Goal: Task Accomplishment & Management: Use online tool/utility

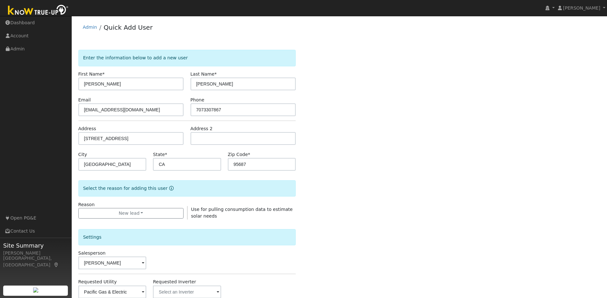
click at [38, 12] on img at bounding box center [38, 11] width 67 height 14
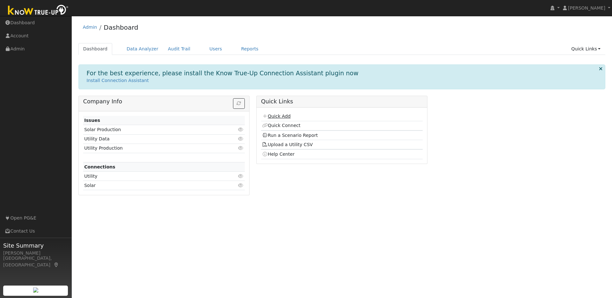
click at [283, 116] on link "Quick Add" at bounding box center [276, 115] width 28 height 5
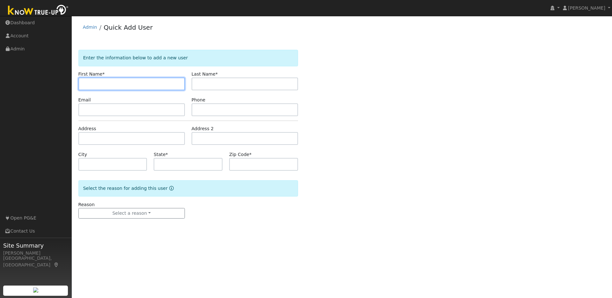
paste input "Lomo"
type input "Lomo"
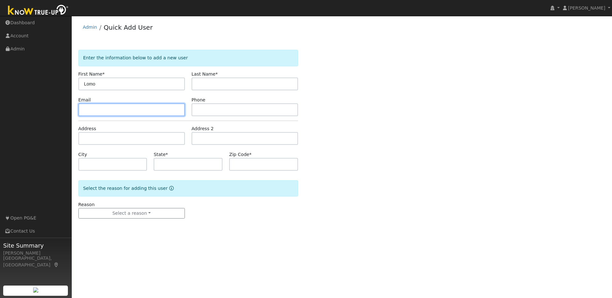
click at [90, 112] on input "text" at bounding box center [131, 109] width 106 height 13
paste input "calhoon@gmail.com"
type input "calhoon@gmail.com"
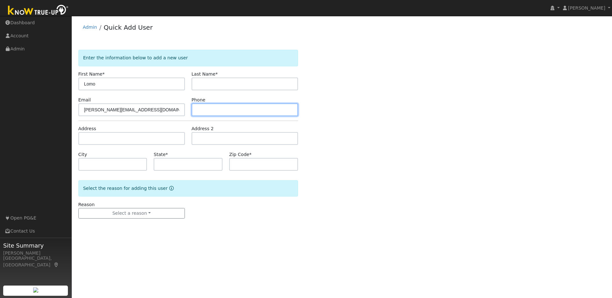
click at [206, 108] on input "text" at bounding box center [245, 109] width 106 height 13
paste input "9258994051"
type input "9258994051"
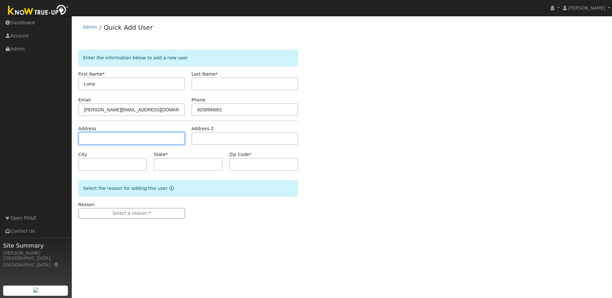
click at [89, 141] on input "text" at bounding box center [131, 138] width 106 height 13
paste input "1164 Carey Drive, Concord, California 94520"
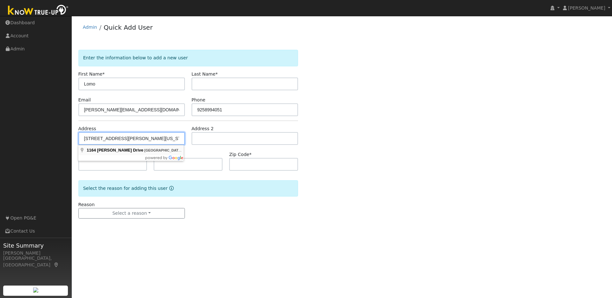
type input "1164 Carey Drive"
type input "Concord"
type input "CA"
type input "94520"
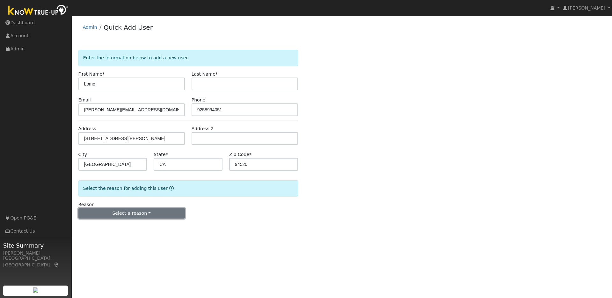
click at [154, 215] on button "Select a reason" at bounding box center [131, 213] width 106 height 11
click at [97, 226] on link "New lead" at bounding box center [114, 226] width 70 height 9
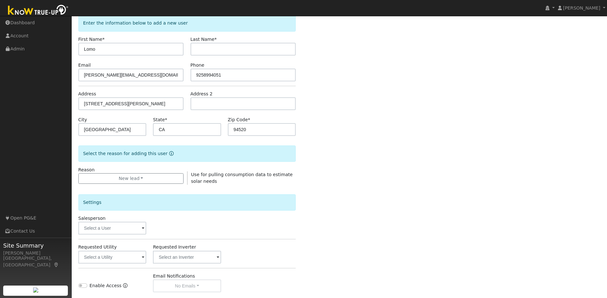
scroll to position [36, 0]
click at [139, 227] on input "text" at bounding box center [112, 227] width 68 height 13
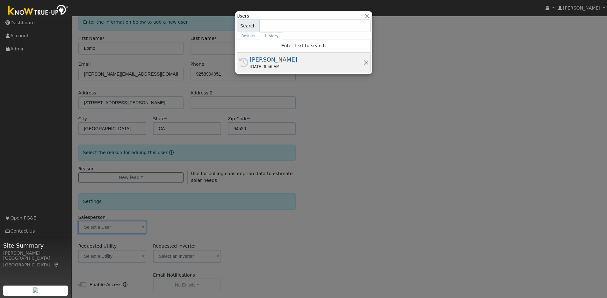
click at [267, 60] on div "[PERSON_NAME]" at bounding box center [306, 59] width 113 height 9
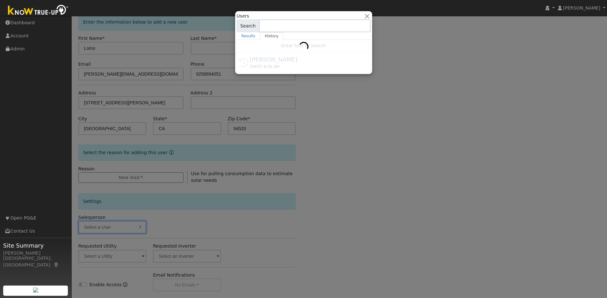
type input "[PERSON_NAME]"
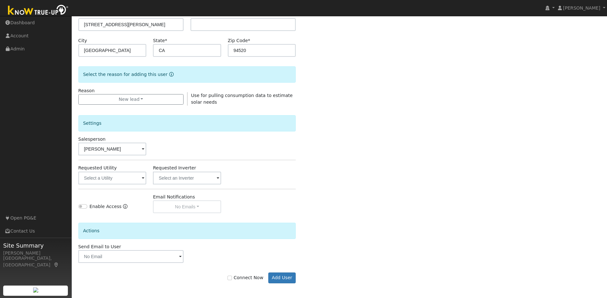
scroll to position [115, 0]
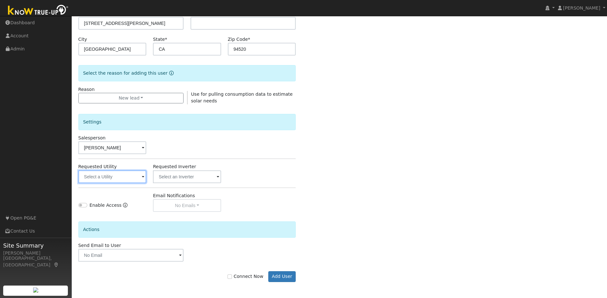
click at [141, 177] on input "text" at bounding box center [112, 176] width 68 height 13
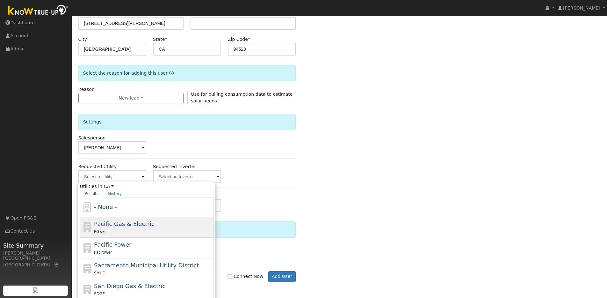
click at [109, 224] on span "Pacific Gas & Electric" at bounding box center [124, 223] width 60 height 7
type input "Pacific Gas & Electric"
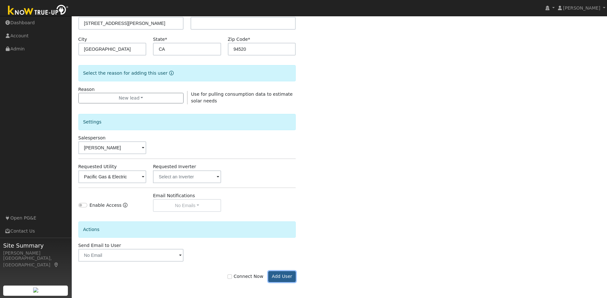
click at [276, 276] on button "Add User" at bounding box center [282, 276] width 28 height 11
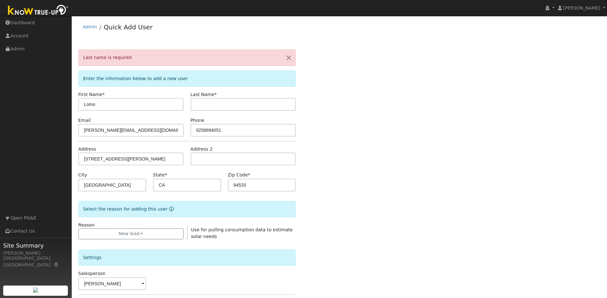
scroll to position [0, 0]
click at [218, 107] on input "text" at bounding box center [244, 104] width 106 height 13
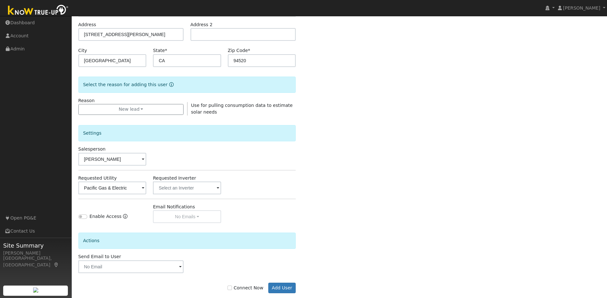
scroll to position [136, 0]
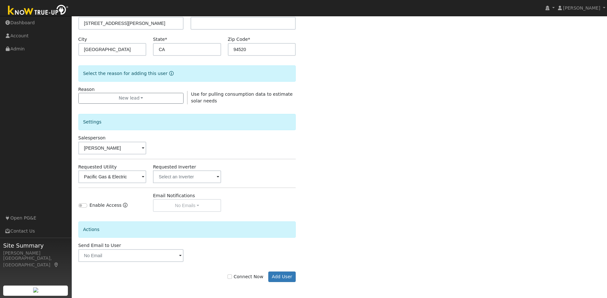
type input "Smith"
click at [232, 277] on input "Connect Now" at bounding box center [230, 276] width 4 height 4
checkbox input "true"
click at [279, 275] on button "Add User" at bounding box center [282, 276] width 28 height 11
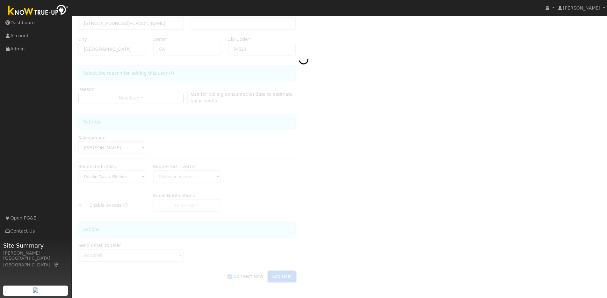
scroll to position [115, 0]
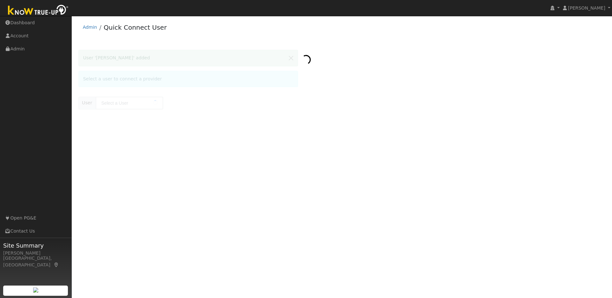
type input "[PERSON_NAME]"
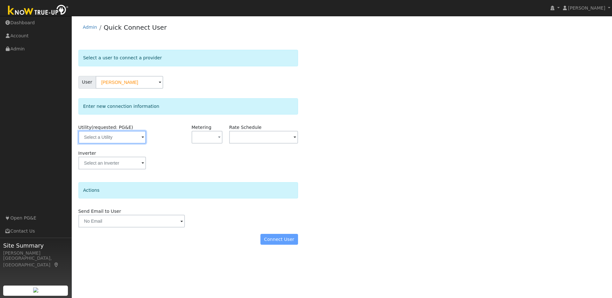
click at [130, 139] on input "text" at bounding box center [112, 137] width 68 height 13
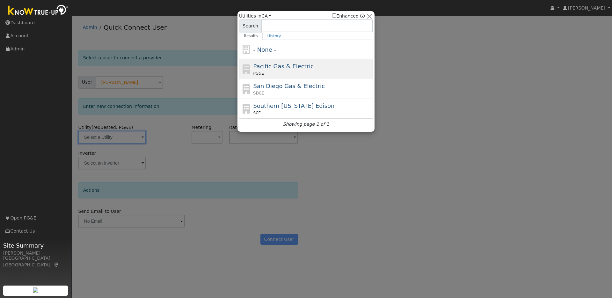
click at [287, 75] on div "PG&E" at bounding box center [312, 73] width 118 height 6
type input "PG&E"
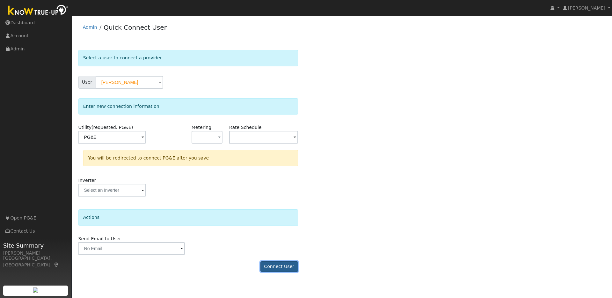
click at [276, 266] on button "Connect User" at bounding box center [279, 266] width 38 height 11
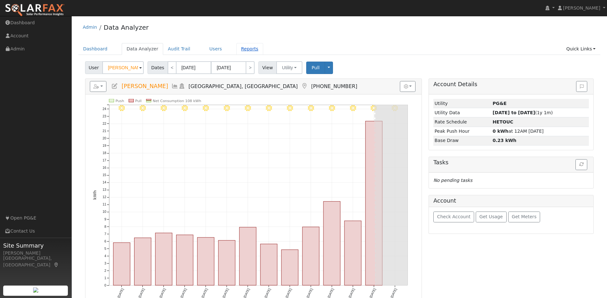
click at [244, 52] on link "Reports" at bounding box center [250, 49] width 27 height 12
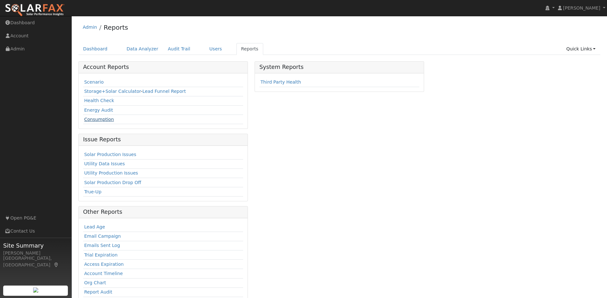
click at [103, 120] on link "Consumption" at bounding box center [99, 119] width 30 height 5
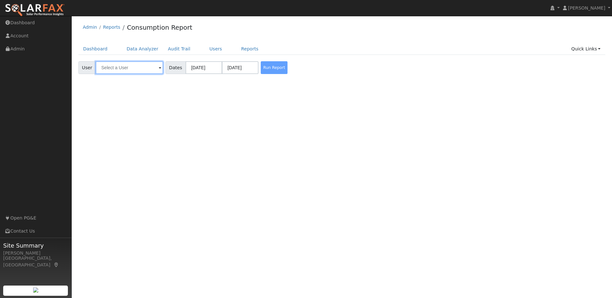
click at [138, 67] on input "text" at bounding box center [130, 67] width 68 height 13
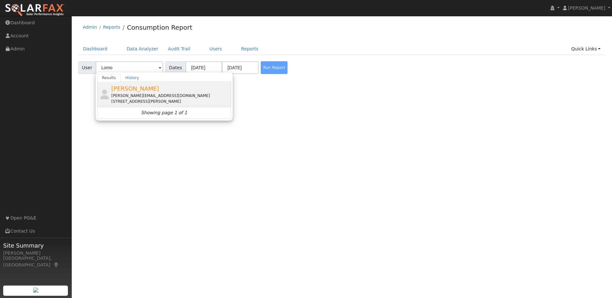
click at [168, 89] on div "Lomo Smith calhoon@gmail.com 1164 Carey Drive, Concord, CA 94520" at bounding box center [170, 94] width 118 height 20
type input "[PERSON_NAME]"
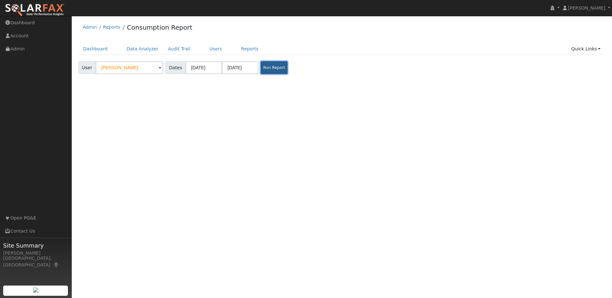
click at [265, 65] on button "Run Report" at bounding box center [274, 67] width 27 height 13
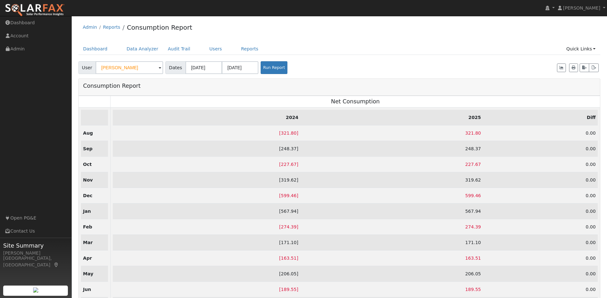
click at [566, 69] on div at bounding box center [562, 67] width 11 height 9
click at [563, 69] on icon "button" at bounding box center [562, 68] width 4 height 4
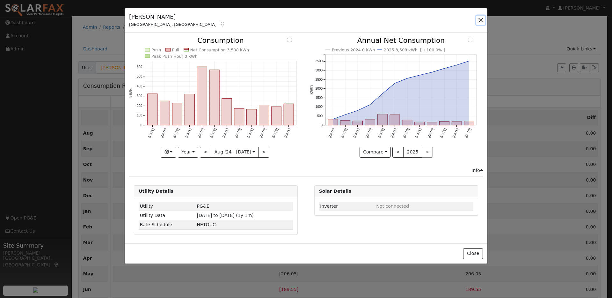
click at [481, 20] on button "button" at bounding box center [480, 20] width 9 height 9
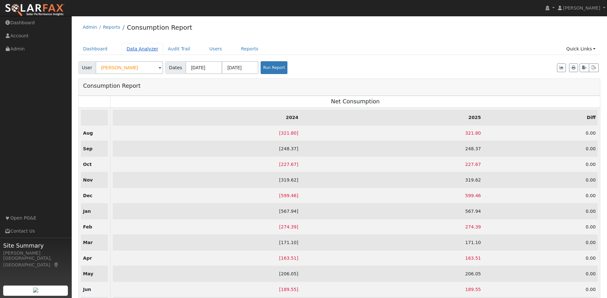
click at [136, 48] on link "Data Analyzer" at bounding box center [142, 49] width 41 height 12
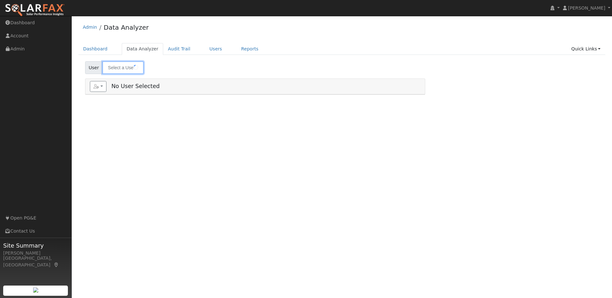
type input "[PERSON_NAME]"
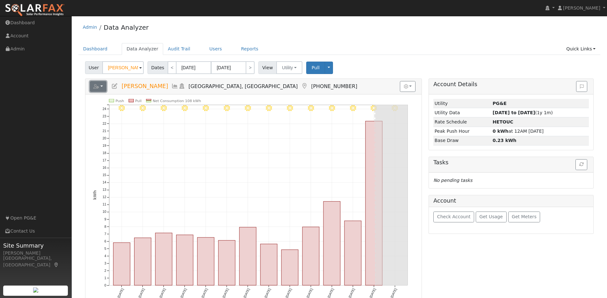
click at [102, 87] on button "button" at bounding box center [98, 86] width 17 height 11
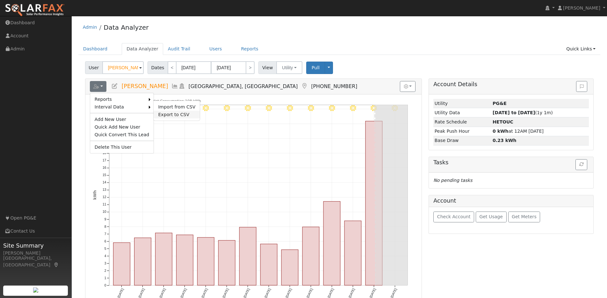
click at [171, 115] on link "Export to CSV" at bounding box center [177, 115] width 46 height 8
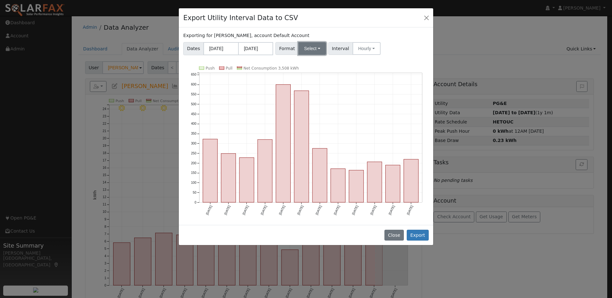
click at [320, 51] on button "Select" at bounding box center [312, 48] width 28 height 13
click at [308, 122] on link "OpenSolar" at bounding box center [320, 121] width 46 height 9
click at [415, 237] on button "Export" at bounding box center [418, 235] width 22 height 11
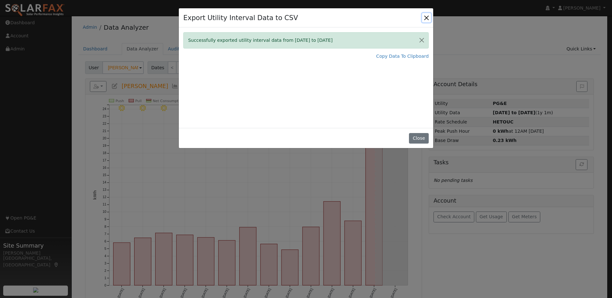
click at [428, 15] on button "Close" at bounding box center [426, 17] width 9 height 9
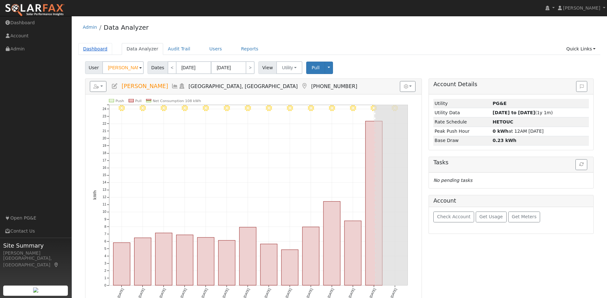
click at [89, 48] on link "Dashboard" at bounding box center [95, 49] width 34 height 12
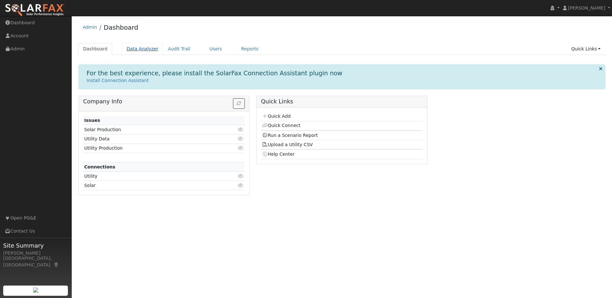
click at [141, 49] on link "Data Analyzer" at bounding box center [142, 49] width 41 height 12
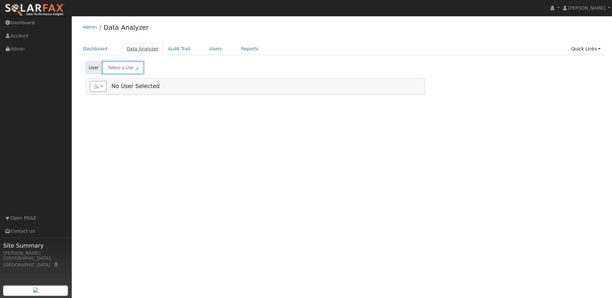
type input "Lomo Smith"
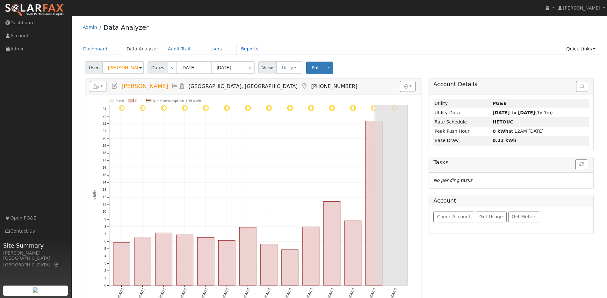
click at [244, 51] on link "Reports" at bounding box center [250, 49] width 27 height 12
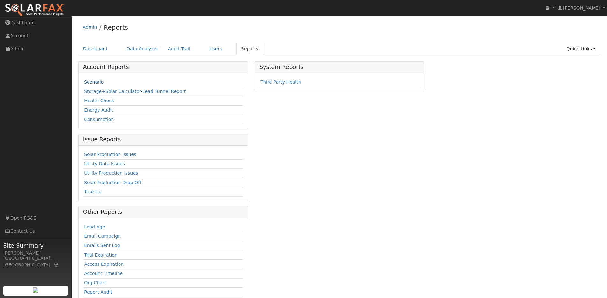
click at [100, 83] on link "Scenario" at bounding box center [93, 81] width 19 height 5
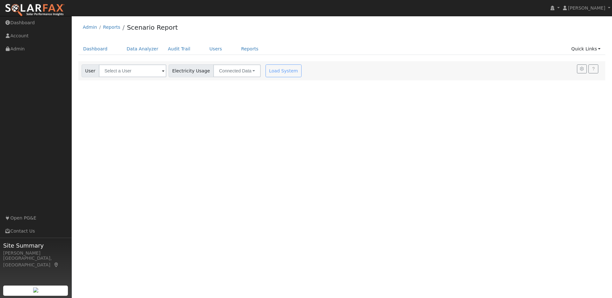
click at [162, 70] on span at bounding box center [163, 71] width 3 height 7
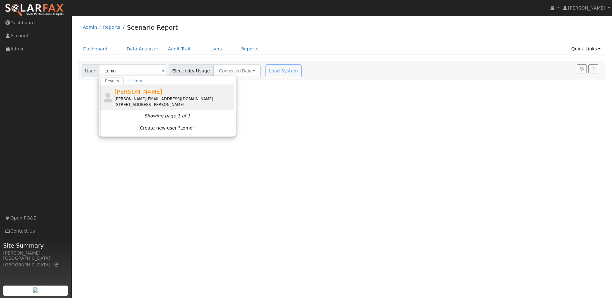
click at [183, 94] on div "[PERSON_NAME] [PERSON_NAME][EMAIL_ADDRESS][DOMAIN_NAME] [STREET_ADDRESS][PERSON…" at bounding box center [173, 97] width 118 height 20
type input "[PERSON_NAME]"
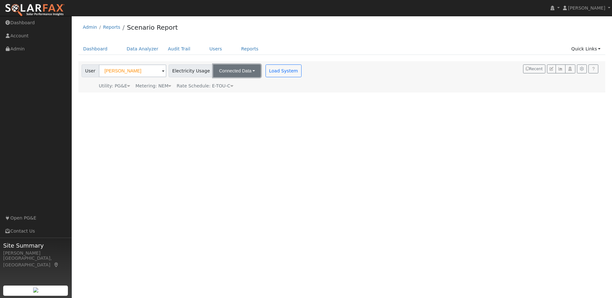
click at [242, 74] on button "Connected Data" at bounding box center [237, 70] width 48 height 13
click at [239, 86] on link "Connected Data" at bounding box center [237, 84] width 45 height 9
click at [279, 70] on button "Load System" at bounding box center [284, 70] width 36 height 13
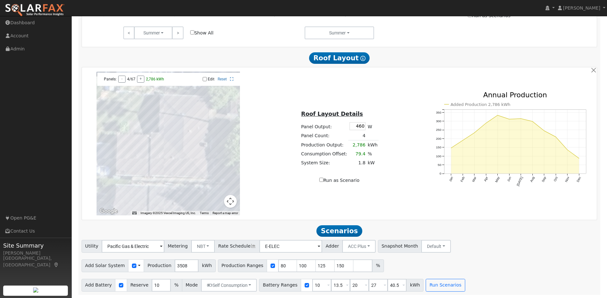
scroll to position [360, 0]
click at [163, 246] on span at bounding box center [161, 246] width 3 height 7
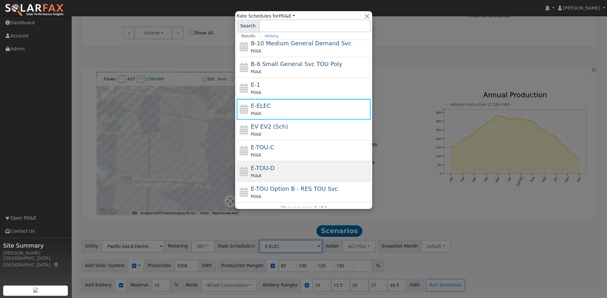
scroll to position [70, 0]
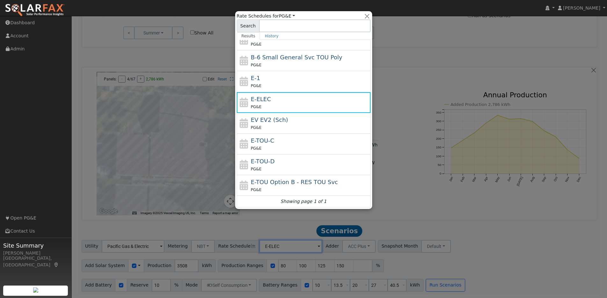
click at [428, 59] on div at bounding box center [303, 149] width 607 height 298
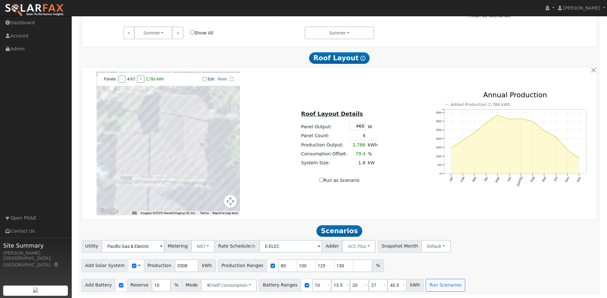
click at [163, 247] on span at bounding box center [161, 246] width 3 height 7
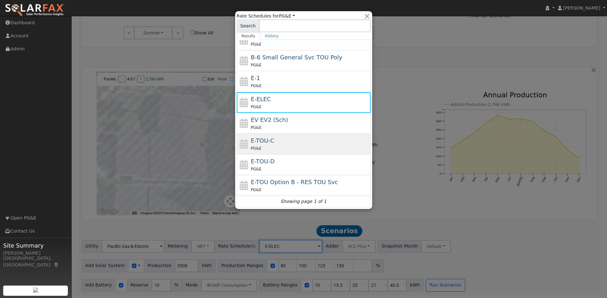
click at [287, 145] on div "PG&E" at bounding box center [310, 148] width 118 height 7
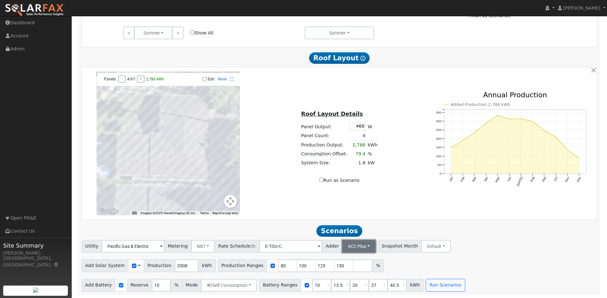
click at [349, 247] on button "ACC Plus" at bounding box center [358, 246] width 33 height 13
click at [427, 244] on button "Default" at bounding box center [436, 246] width 30 height 13
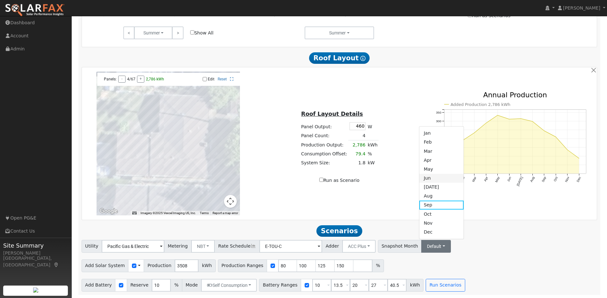
click at [420, 180] on link "Jun" at bounding box center [442, 177] width 44 height 9
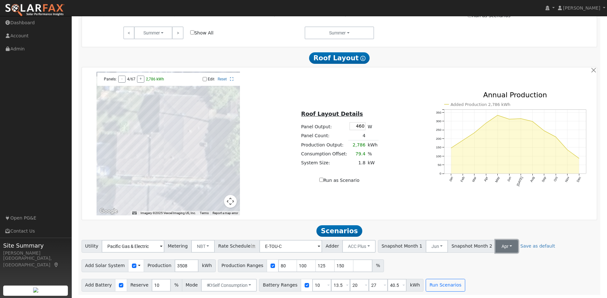
click at [496, 246] on button "Apr" at bounding box center [507, 246] width 23 height 13
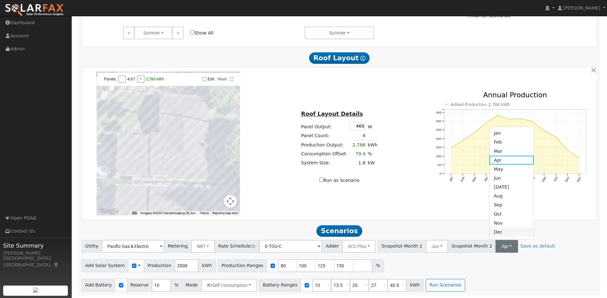
click at [490, 232] on link "Dec" at bounding box center [512, 231] width 44 height 9
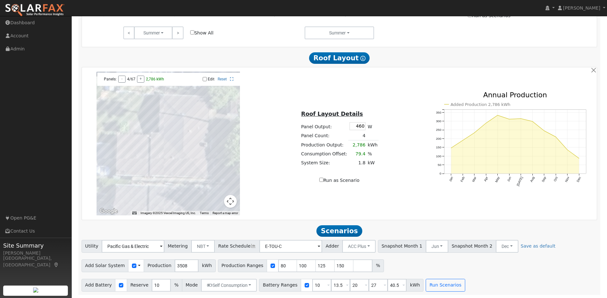
click at [479, 263] on div "Add Solar System Use CSV Data Production 3508 kWh Production Ranges 80 100 125 …" at bounding box center [339, 264] width 518 height 15
click at [521, 245] on link "Save as default" at bounding box center [538, 246] width 35 height 7
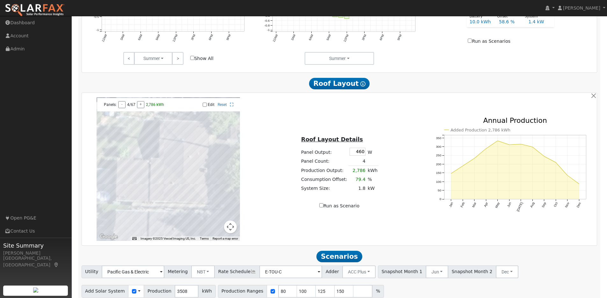
scroll to position [360, 0]
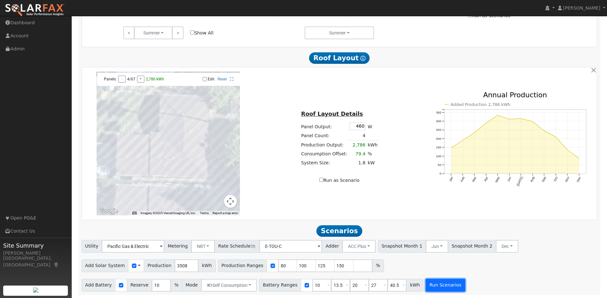
click at [441, 282] on button "Run Scenarios" at bounding box center [445, 285] width 39 height 13
click at [163, 246] on span at bounding box center [161, 246] width 3 height 7
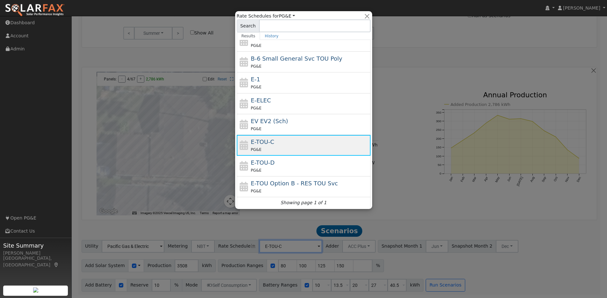
scroll to position [70, 0]
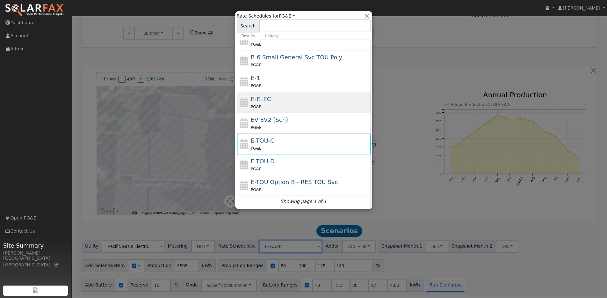
click at [289, 107] on div "PG&E" at bounding box center [310, 106] width 118 height 7
type input "E-ELEC"
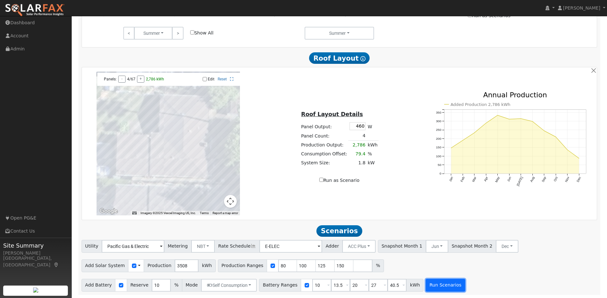
click at [437, 288] on button "Run Scenarios" at bounding box center [445, 285] width 39 height 13
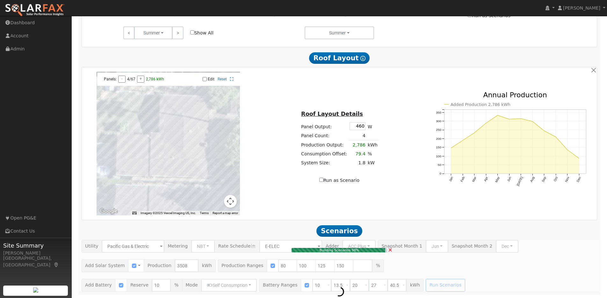
type input "3.5"
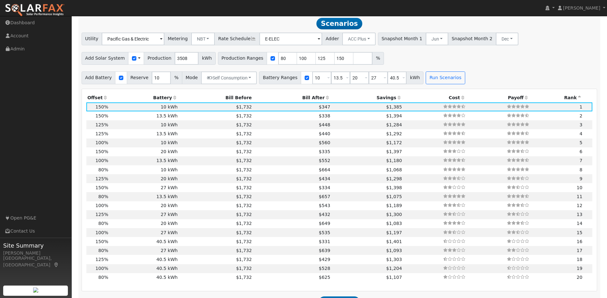
scroll to position [565, 0]
click at [279, 61] on input "80" at bounding box center [287, 57] width 19 height 13
type input "100"
type input "125"
type input "150"
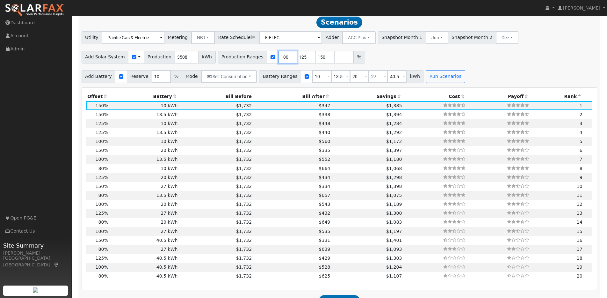
type input "100"
click at [389, 59] on div "Add Solar System Use CSV Data Production 3508 kWh Production Ranges 100 125 150…" at bounding box center [339, 55] width 518 height 15
click at [440, 80] on button "Run Scenarios" at bounding box center [445, 76] width 39 height 13
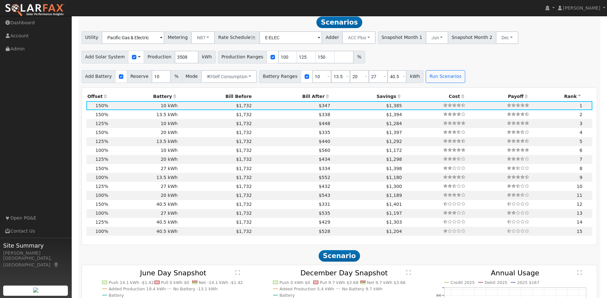
click at [173, 99] on icon at bounding box center [175, 96] width 6 height 4
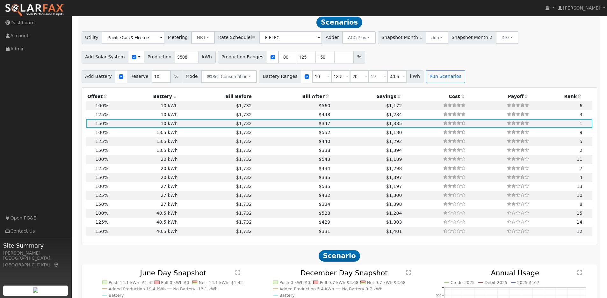
click at [105, 99] on icon at bounding box center [106, 96] width 6 height 4
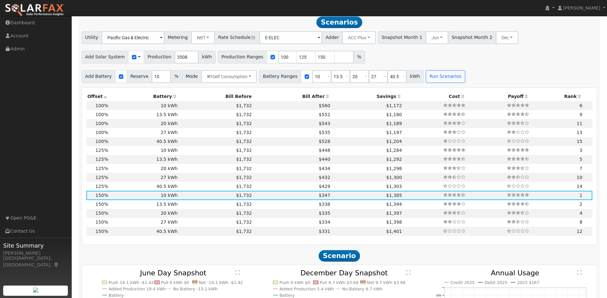
click at [105, 99] on icon at bounding box center [106, 96] width 6 height 4
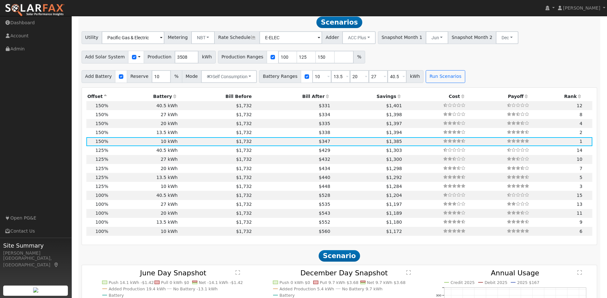
click at [173, 99] on icon at bounding box center [175, 96] width 6 height 4
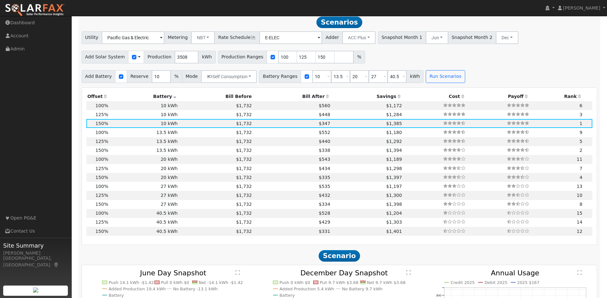
click at [173, 99] on icon at bounding box center [175, 96] width 6 height 4
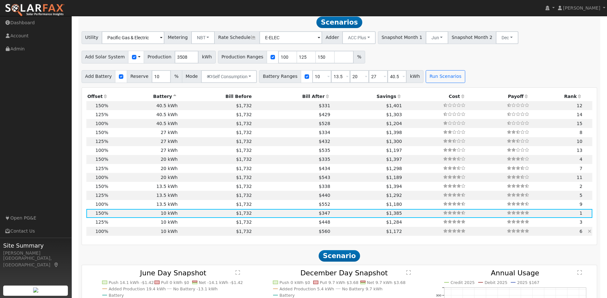
click at [188, 235] on td "$1,732" at bounding box center [216, 231] width 74 height 9
type input "2.3"
type input "$7,250"
type input "$5,205"
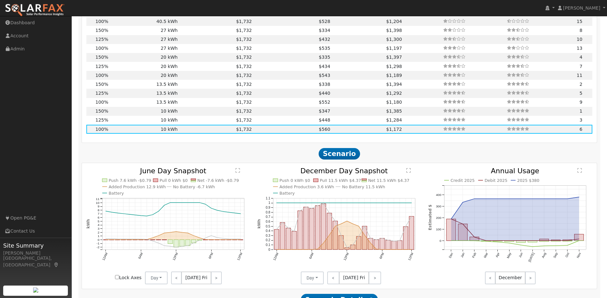
scroll to position [798, 0]
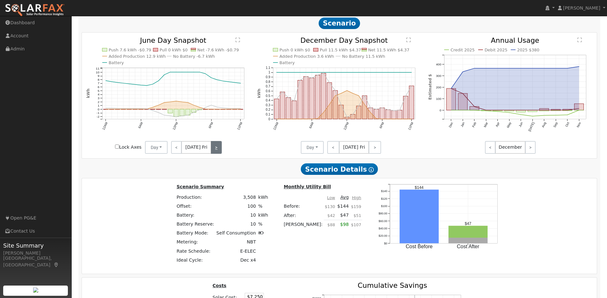
click at [213, 148] on link ">" at bounding box center [216, 147] width 11 height 13
click at [180, 150] on link "<" at bounding box center [176, 147] width 10 height 13
click at [336, 151] on link "<" at bounding box center [333, 147] width 12 height 13
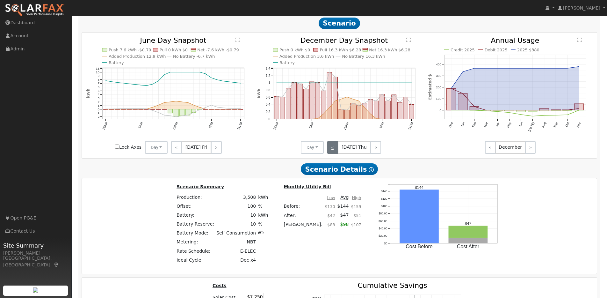
click at [336, 151] on link "<" at bounding box center [332, 147] width 11 height 13
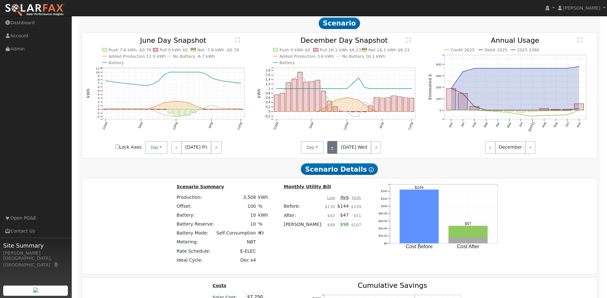
click at [336, 151] on link "<" at bounding box center [332, 147] width 10 height 13
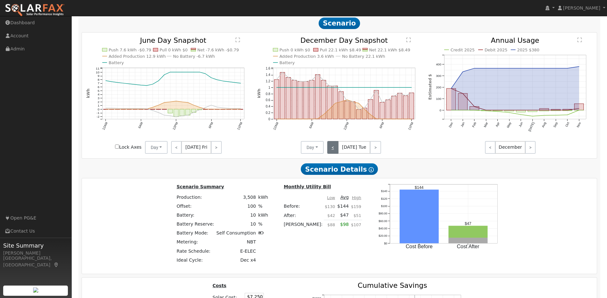
click at [336, 151] on link "<" at bounding box center [332, 147] width 11 height 13
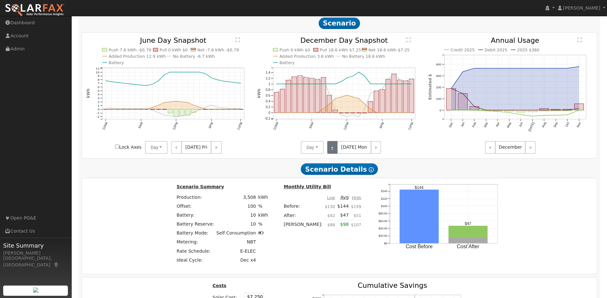
click at [336, 151] on link "<" at bounding box center [332, 147] width 10 height 13
click at [336, 151] on link "<" at bounding box center [332, 147] width 11 height 13
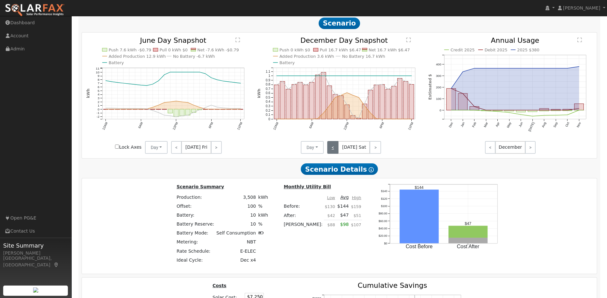
click at [336, 151] on link "<" at bounding box center [332, 147] width 11 height 13
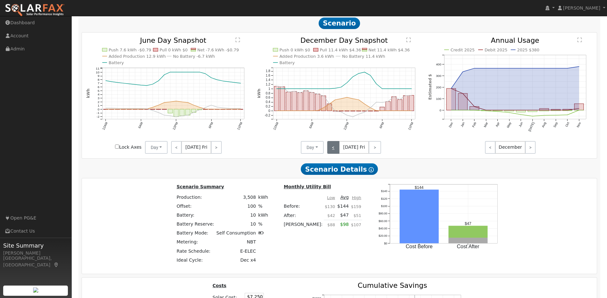
click at [336, 151] on link "<" at bounding box center [333, 147] width 12 height 13
click at [336, 151] on link "<" at bounding box center [332, 147] width 11 height 13
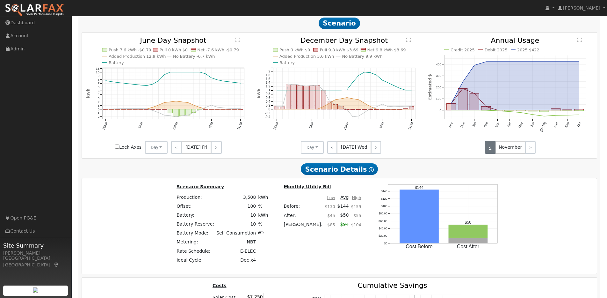
click at [492, 150] on link "<" at bounding box center [490, 147] width 11 height 13
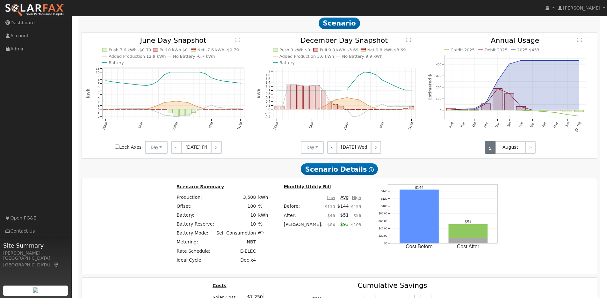
click at [492, 150] on link "<" at bounding box center [490, 147] width 11 height 13
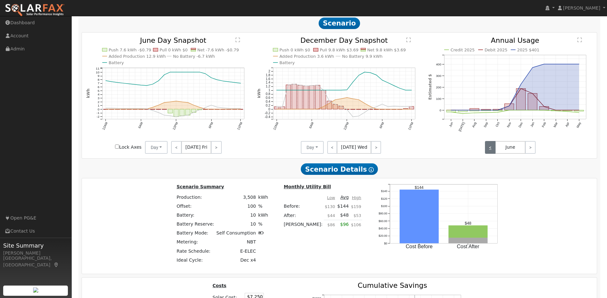
click at [492, 150] on link "<" at bounding box center [490, 147] width 11 height 13
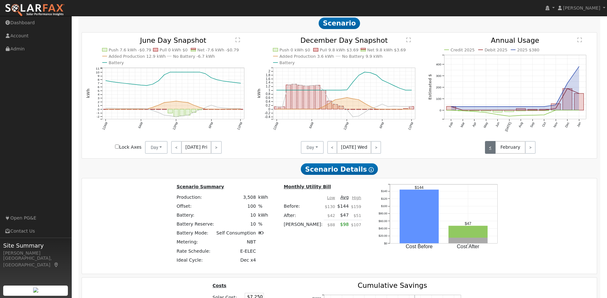
click at [492, 150] on link "<" at bounding box center [490, 147] width 11 height 13
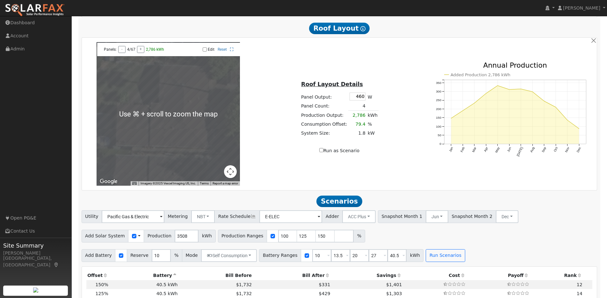
scroll to position [383, 0]
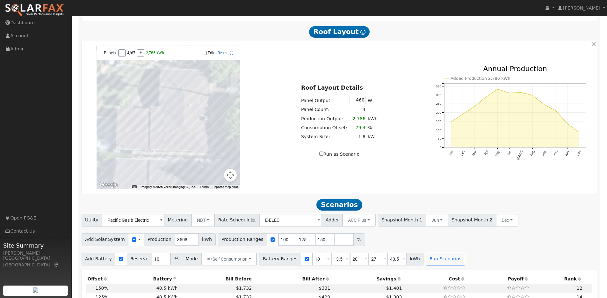
click at [164, 139] on div at bounding box center [168, 117] width 143 height 143
click at [154, 138] on div at bounding box center [168, 117] width 143 height 143
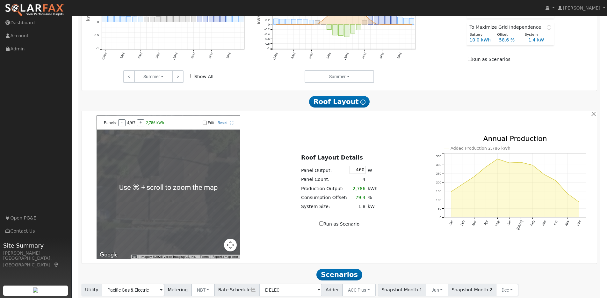
scroll to position [339, 0]
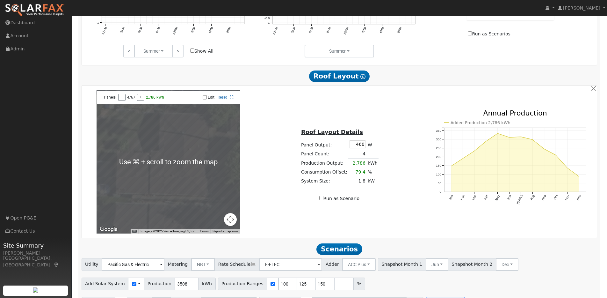
click at [183, 186] on div at bounding box center [168, 161] width 143 height 143
click at [156, 180] on div at bounding box center [168, 161] width 143 height 143
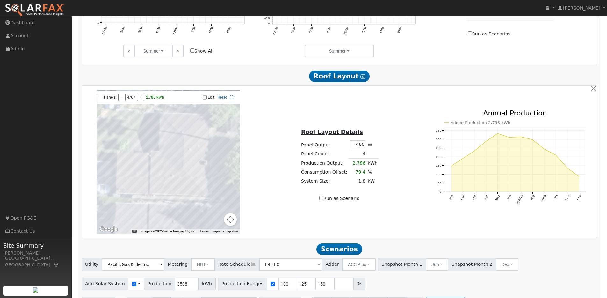
click at [363, 156] on td "4" at bounding box center [357, 153] width 18 height 9
type input "80"
type input "100"
type input "125"
type input "150"
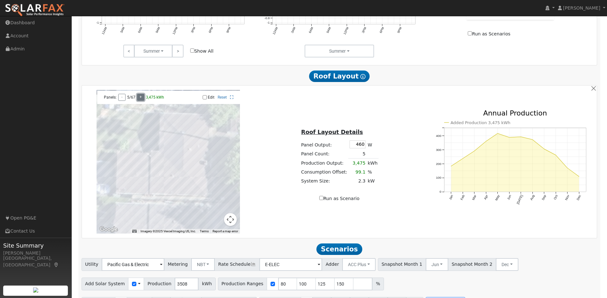
click at [137, 101] on button "+" at bounding box center [140, 97] width 7 height 7
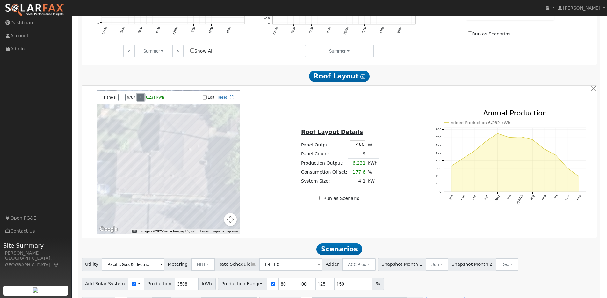
click at [137, 101] on div "Panels: - 9/67 + 6,231 kWh" at bounding box center [134, 97] width 68 height 7
click at [122, 101] on button "-" at bounding box center [121, 97] width 6 height 7
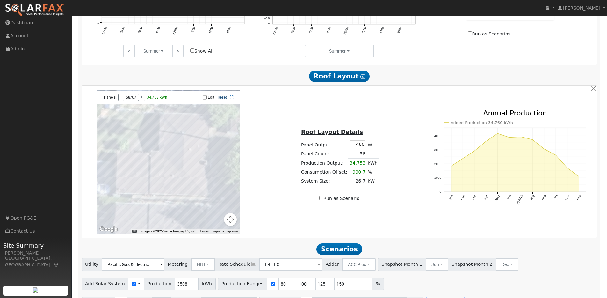
click at [220, 98] on link "Reset" at bounding box center [222, 97] width 9 height 4
click at [120, 100] on button "-" at bounding box center [121, 97] width 6 height 7
click at [108, 99] on span "Panels:" at bounding box center [110, 97] width 13 height 4
click at [232, 99] on icon at bounding box center [232, 97] width 4 height 4
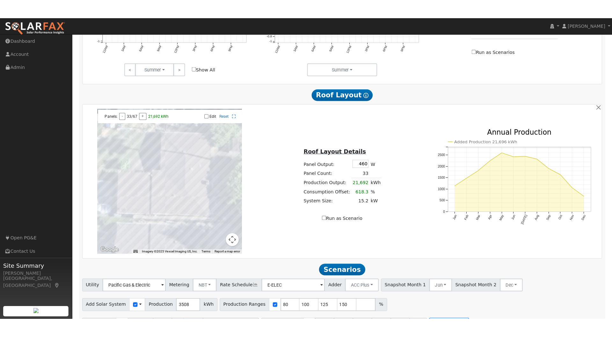
scroll to position [339, 0]
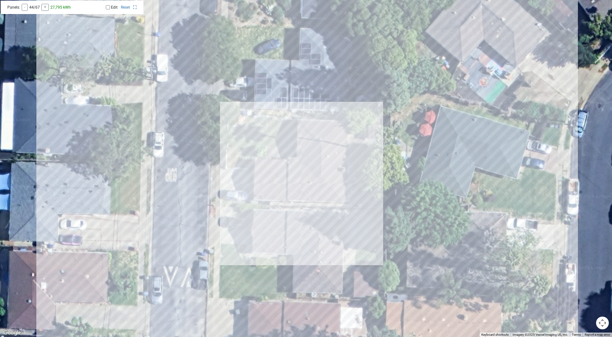
click at [368, 25] on div at bounding box center [306, 168] width 612 height 337
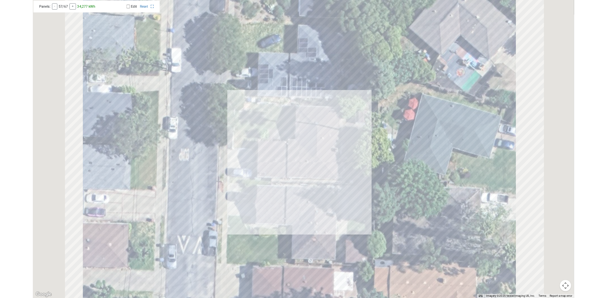
scroll to position [339, 0]
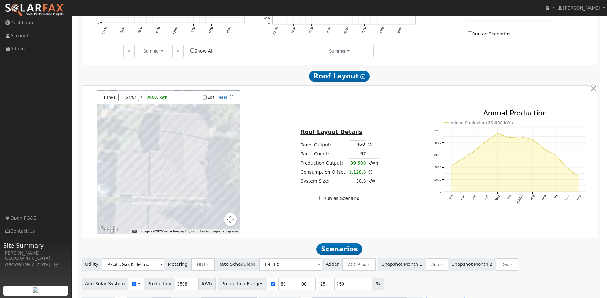
click at [191, 159] on div at bounding box center [168, 161] width 143 height 143
click at [122, 100] on button "-" at bounding box center [121, 97] width 6 height 7
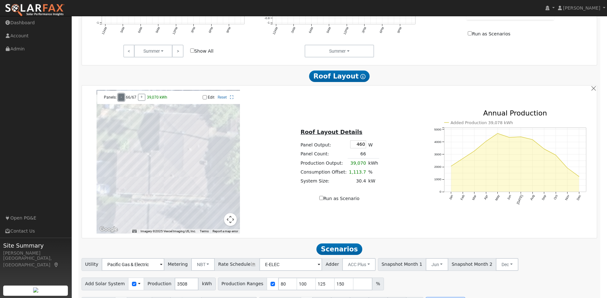
click at [122, 100] on button "-" at bounding box center [121, 97] width 6 height 7
click at [205, 99] on input "Edit" at bounding box center [205, 97] width 4 height 4
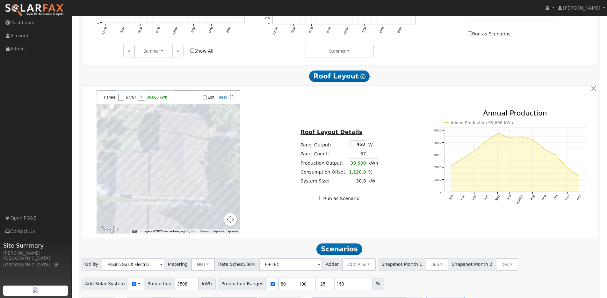
checkbox input "true"
click at [200, 145] on div at bounding box center [168, 161] width 143 height 143
click at [201, 148] on div at bounding box center [168, 161] width 143 height 143
click at [120, 101] on button "-" at bounding box center [121, 97] width 6 height 7
click at [120, 100] on button "-" at bounding box center [121, 97] width 6 height 7
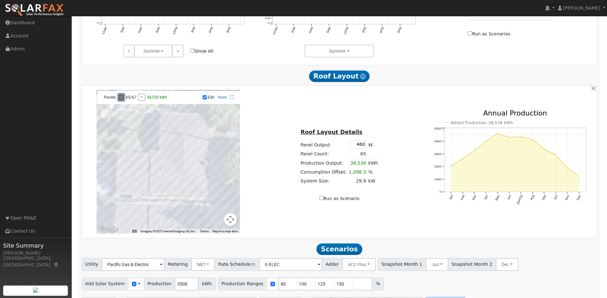
click at [120, 100] on button "-" at bounding box center [121, 97] width 6 height 7
click at [192, 145] on div at bounding box center [168, 161] width 143 height 143
click at [188, 138] on div at bounding box center [168, 161] width 143 height 143
click at [187, 129] on div at bounding box center [168, 161] width 143 height 143
click at [184, 128] on div at bounding box center [168, 161] width 143 height 143
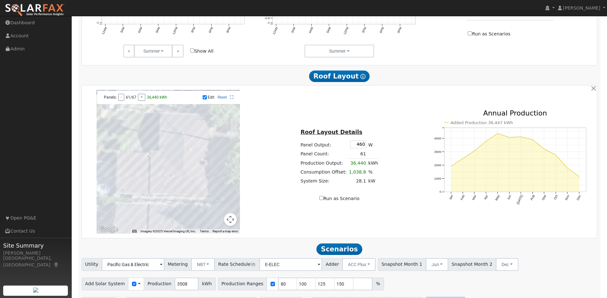
click at [172, 125] on div at bounding box center [168, 161] width 143 height 143
click at [173, 121] on div at bounding box center [168, 161] width 143 height 143
click at [187, 119] on div at bounding box center [168, 161] width 143 height 143
click at [195, 121] on div at bounding box center [168, 161] width 143 height 143
click at [175, 140] on div at bounding box center [168, 161] width 143 height 143
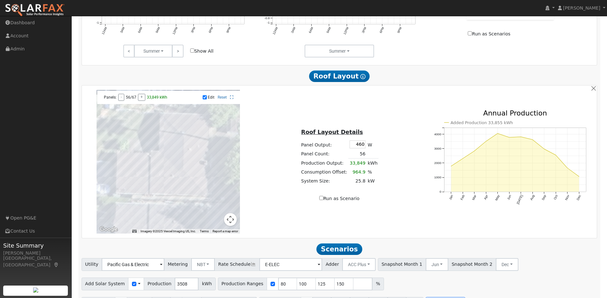
click at [180, 147] on div at bounding box center [168, 161] width 143 height 143
click at [175, 149] on div at bounding box center [168, 161] width 143 height 143
click at [171, 150] on div at bounding box center [168, 161] width 143 height 143
click at [170, 161] on div at bounding box center [168, 161] width 143 height 143
click at [175, 158] on div at bounding box center [168, 161] width 143 height 143
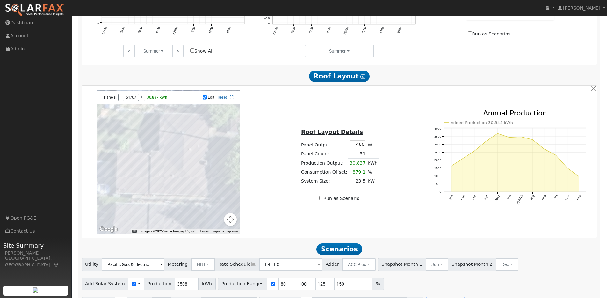
click at [178, 159] on div at bounding box center [168, 161] width 143 height 143
click at [180, 170] on div at bounding box center [168, 161] width 143 height 143
click at [190, 175] on div at bounding box center [168, 161] width 143 height 143
click at [191, 178] on div at bounding box center [168, 161] width 143 height 143
click at [201, 177] on div at bounding box center [168, 161] width 143 height 143
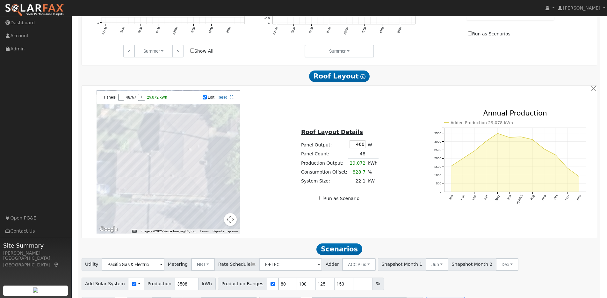
drag, startPoint x: 195, startPoint y: 177, endPoint x: 194, endPoint y: 171, distance: 5.9
click at [194, 174] on div at bounding box center [168, 161] width 143 height 143
click at [191, 170] on div at bounding box center [168, 161] width 143 height 143
click at [191, 165] on div at bounding box center [168, 161] width 143 height 143
drag, startPoint x: 191, startPoint y: 160, endPoint x: 192, endPoint y: 154, distance: 6.7
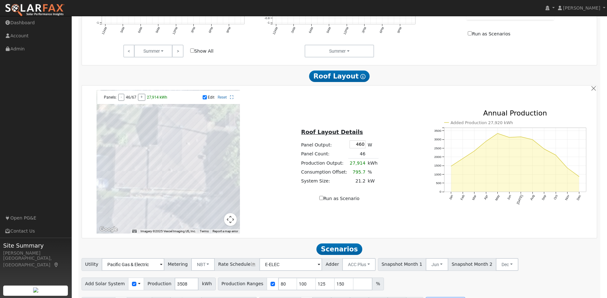
click at [191, 160] on div at bounding box center [168, 161] width 143 height 143
drag, startPoint x: 192, startPoint y: 154, endPoint x: 200, endPoint y: 154, distance: 8.6
click at [193, 154] on div at bounding box center [168, 161] width 143 height 143
click at [201, 154] on div at bounding box center [168, 161] width 143 height 143
drag, startPoint x: 201, startPoint y: 150, endPoint x: 196, endPoint y: 149, distance: 4.3
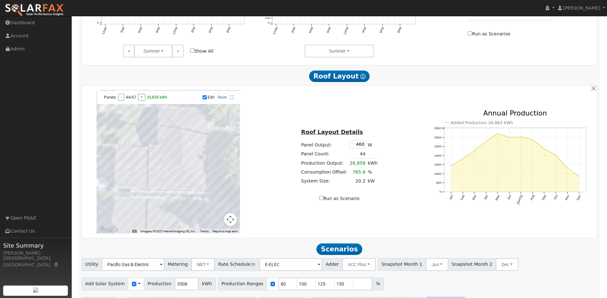
click at [199, 150] on div at bounding box center [168, 161] width 143 height 143
click at [191, 143] on div at bounding box center [168, 161] width 143 height 143
click at [190, 156] on div at bounding box center [168, 161] width 143 height 143
click at [201, 150] on div at bounding box center [168, 161] width 143 height 143
click at [202, 134] on div at bounding box center [168, 161] width 143 height 143
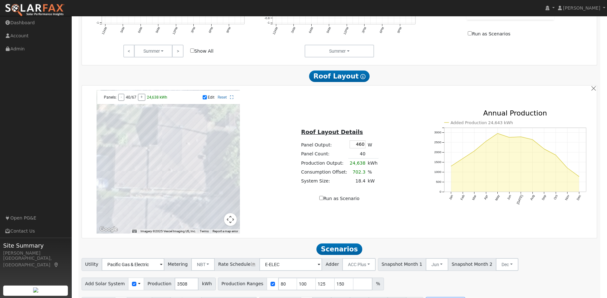
click at [202, 128] on div at bounding box center [168, 161] width 143 height 143
click at [201, 179] on div at bounding box center [168, 161] width 143 height 143
click at [154, 167] on div at bounding box center [168, 161] width 143 height 143
drag, startPoint x: 155, startPoint y: 164, endPoint x: 157, endPoint y: 160, distance: 4.0
click at [155, 164] on div at bounding box center [168, 161] width 143 height 143
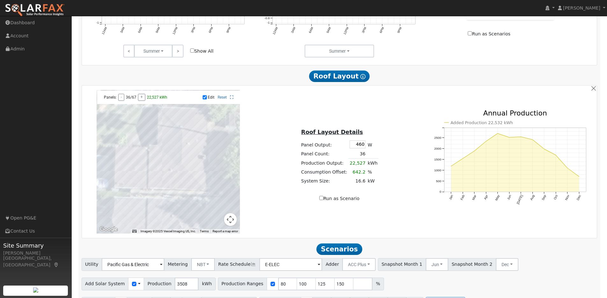
click at [157, 158] on div at bounding box center [168, 161] width 143 height 143
click at [145, 156] on div at bounding box center [168, 161] width 143 height 143
click at [132, 156] on div at bounding box center [168, 161] width 143 height 143
click at [122, 161] on div at bounding box center [168, 161] width 143 height 143
click at [122, 168] on div at bounding box center [168, 161] width 143 height 143
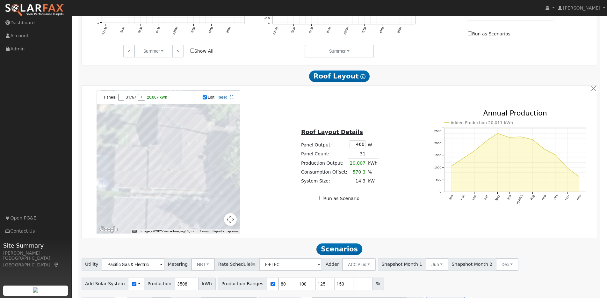
click at [133, 166] on div at bounding box center [168, 161] width 143 height 143
click at [142, 167] on div at bounding box center [168, 161] width 143 height 143
click at [143, 164] on div at bounding box center [168, 161] width 143 height 143
click at [134, 162] on div at bounding box center [168, 161] width 143 height 143
drag, startPoint x: 131, startPoint y: 189, endPoint x: 138, endPoint y: 190, distance: 7.7
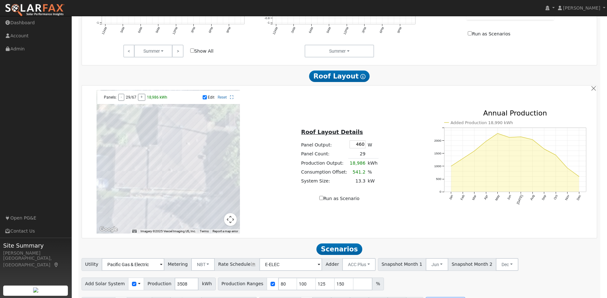
click at [131, 189] on div at bounding box center [168, 161] width 143 height 143
click at [130, 184] on div at bounding box center [168, 161] width 143 height 143
click at [122, 185] on div at bounding box center [168, 161] width 143 height 143
click at [143, 168] on div at bounding box center [168, 161] width 143 height 143
click at [142, 162] on div at bounding box center [168, 161] width 143 height 143
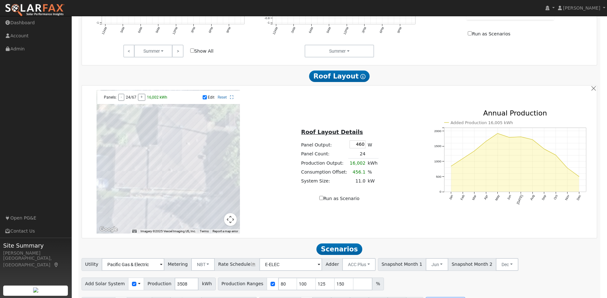
click at [172, 177] on div at bounding box center [168, 161] width 143 height 143
click at [194, 193] on div at bounding box center [168, 161] width 143 height 143
click at [183, 193] on div at bounding box center [168, 161] width 143 height 143
click at [172, 192] on div at bounding box center [168, 161] width 143 height 143
click at [165, 192] on div at bounding box center [168, 161] width 143 height 143
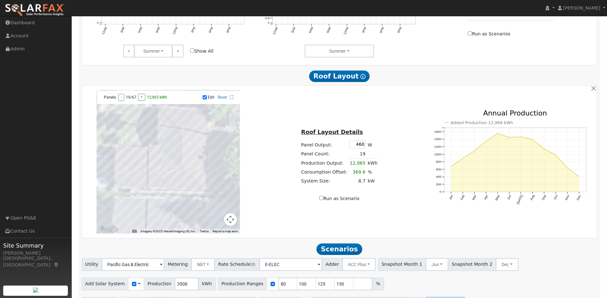
click at [193, 187] on div at bounding box center [168, 161] width 143 height 143
drag, startPoint x: 159, startPoint y: 184, endPoint x: 155, endPoint y: 180, distance: 6.1
click at [155, 180] on div at bounding box center [168, 161] width 143 height 143
click at [141, 190] on div at bounding box center [168, 161] width 143 height 143
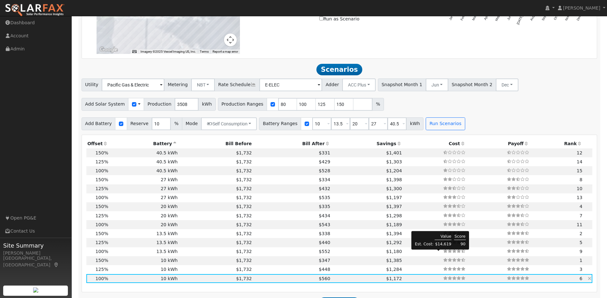
scroll to position [537, 0]
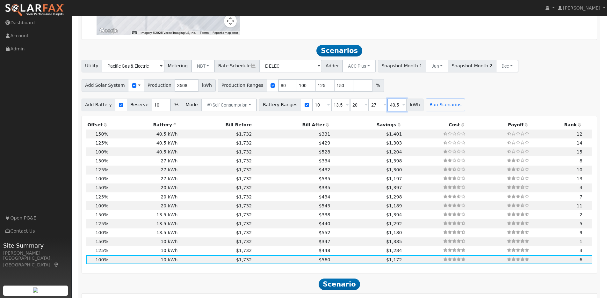
click at [395, 109] on input "40.5" at bounding box center [397, 105] width 19 height 13
drag, startPoint x: 395, startPoint y: 108, endPoint x: 378, endPoint y: 107, distance: 16.6
click at [378, 107] on div "Battery Ranges 10 Overrides Reserve % Mode None None Self Consumption Peak Savi…" at bounding box center [341, 105] width 165 height 13
click at [440, 106] on button "Run Scenarios" at bounding box center [445, 105] width 39 height 13
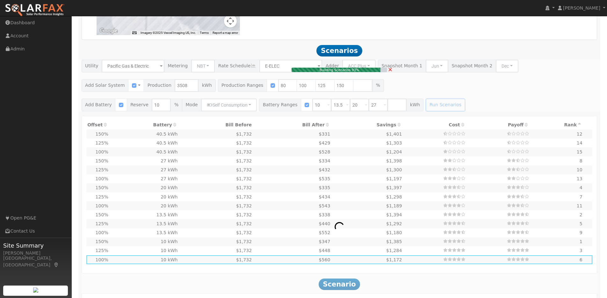
type input "3.5"
type input "$10,875"
type input "$6,293"
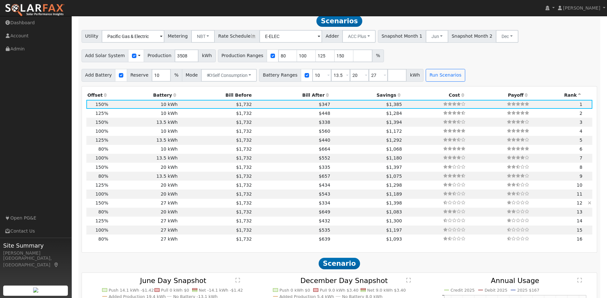
scroll to position [568, 0]
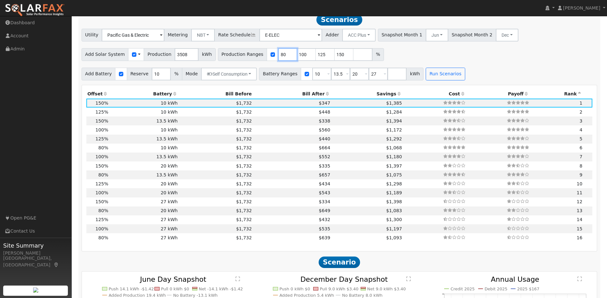
click at [281, 58] on input "80" at bounding box center [287, 54] width 19 height 13
type input "100"
type input "125"
type input "150"
type input "100"
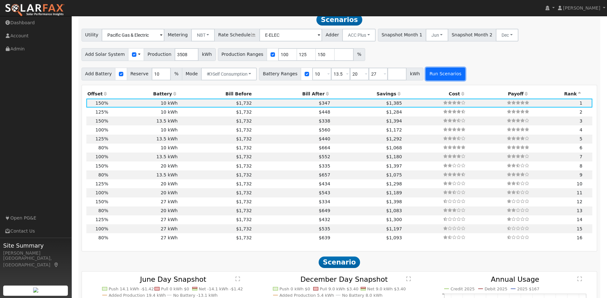
click at [440, 75] on button "Run Scenarios" at bounding box center [445, 74] width 39 height 13
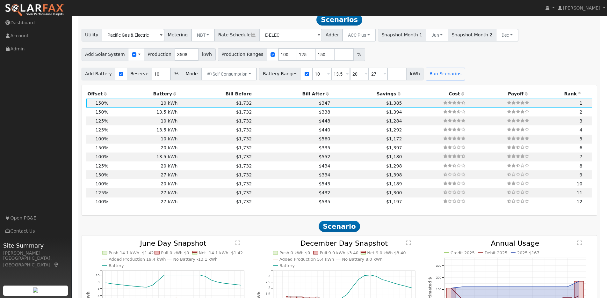
scroll to position [565, 0]
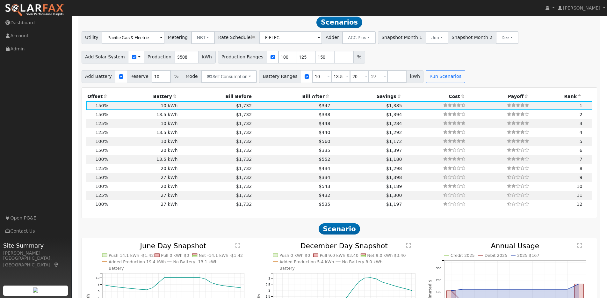
click at [105, 99] on icon at bounding box center [106, 96] width 6 height 4
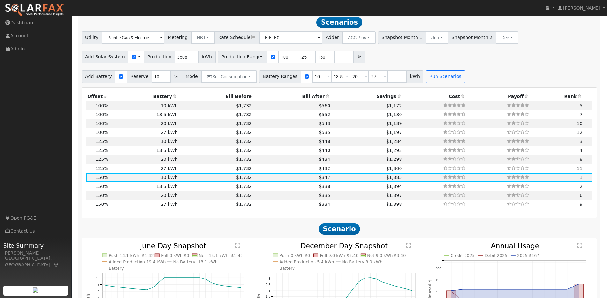
click at [172, 99] on icon at bounding box center [175, 96] width 6 height 4
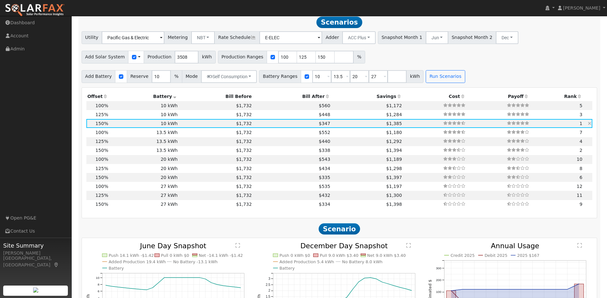
click at [285, 125] on td "$347" at bounding box center [292, 123] width 78 height 9
click at [282, 127] on td "$347" at bounding box center [292, 123] width 78 height 9
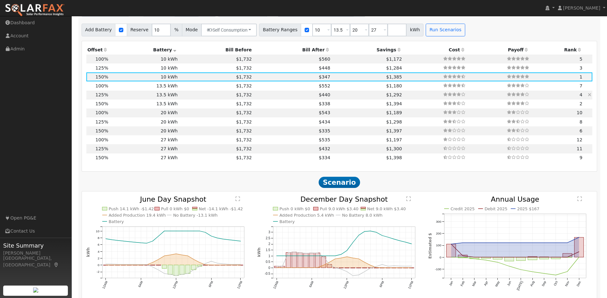
scroll to position [587, 0]
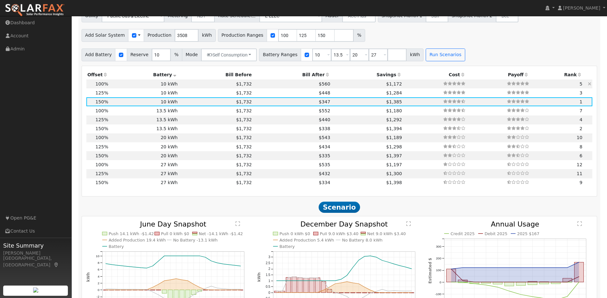
click at [179, 87] on td "$1,732" at bounding box center [216, 83] width 74 height 9
type input "2.3"
type input "$7,250"
type input "$5,205"
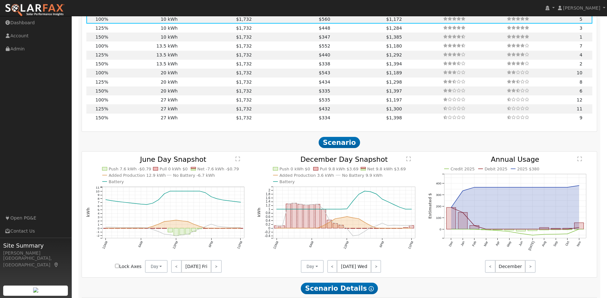
scroll to position [675, 0]
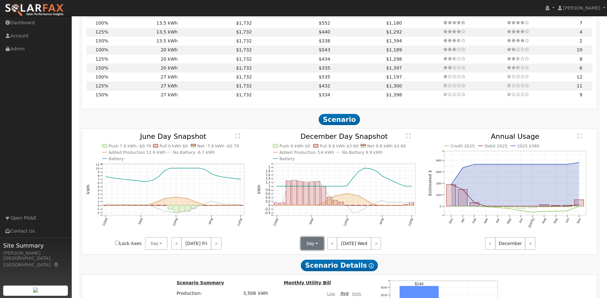
click at [318, 245] on button "Day" at bounding box center [312, 243] width 23 height 13
click at [318, 269] on link "Month Average" at bounding box center [324, 266] width 44 height 9
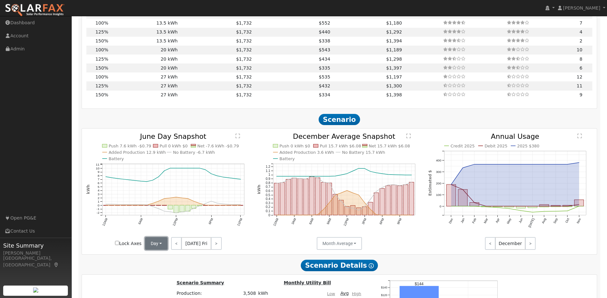
click at [165, 245] on button "Day" at bounding box center [156, 243] width 23 height 13
click at [163, 269] on link "Month Average" at bounding box center [167, 266] width 44 height 9
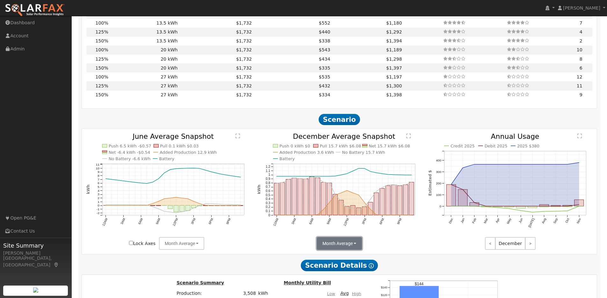
click at [348, 248] on button "Month Average" at bounding box center [340, 243] width 46 height 13
click at [326, 259] on link "Day" at bounding box center [339, 257] width 44 height 9
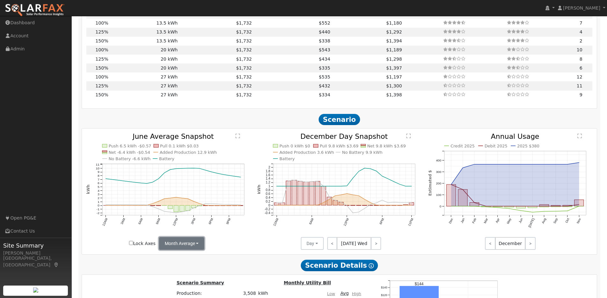
click at [199, 246] on button "Month Average" at bounding box center [182, 243] width 46 height 13
click at [170, 259] on link "Day" at bounding box center [181, 257] width 44 height 9
click at [162, 249] on button "Day" at bounding box center [156, 243] width 23 height 13
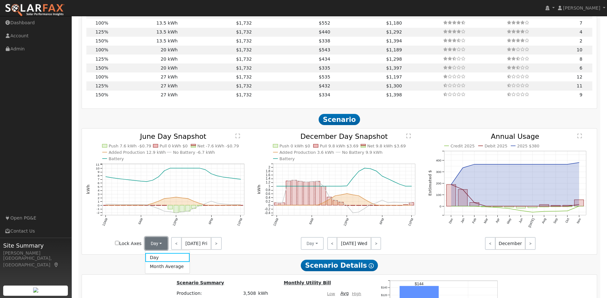
click at [162, 249] on button "Day" at bounding box center [156, 243] width 23 height 13
click at [216, 248] on link ">" at bounding box center [216, 243] width 11 height 13
drag, startPoint x: 175, startPoint y: 203, endPoint x: 152, endPoint y: 202, distance: 23.6
click at [152, 202] on icon "Push 4.2 kWh -$0.43 Pull 0 kWh $0 Net -4.2 kWh -$0.43 Added Production 12.9 kWh…" at bounding box center [168, 191] width 165 height 116
click at [176, 243] on link "<" at bounding box center [176, 243] width 10 height 13
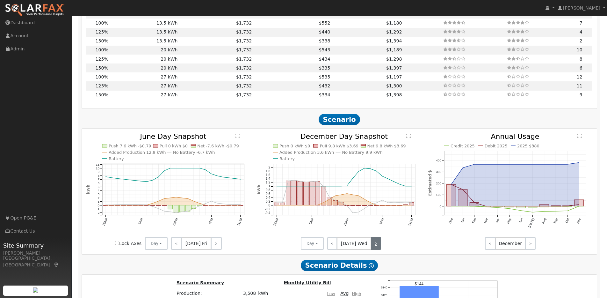
click at [375, 244] on link ">" at bounding box center [376, 243] width 10 height 13
click at [375, 244] on link ">" at bounding box center [375, 243] width 11 height 13
click at [375, 244] on link ">" at bounding box center [375, 243] width 12 height 13
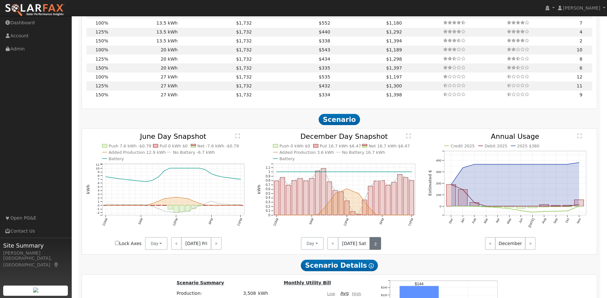
click at [375, 244] on link ">" at bounding box center [375, 243] width 11 height 13
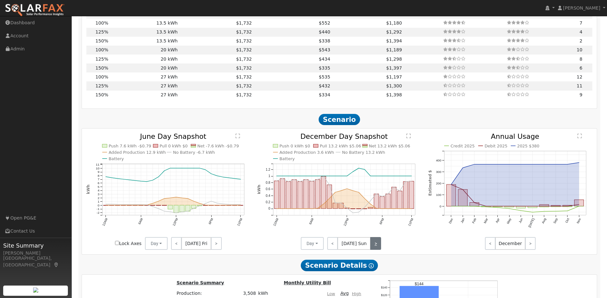
click at [375, 244] on link ">" at bounding box center [375, 243] width 11 height 13
click at [375, 244] on link ">" at bounding box center [376, 243] width 10 height 13
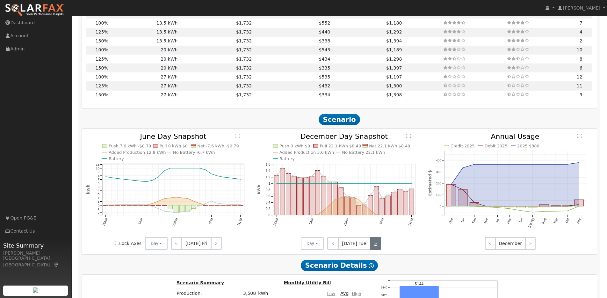
click at [375, 244] on link ">" at bounding box center [375, 243] width 11 height 13
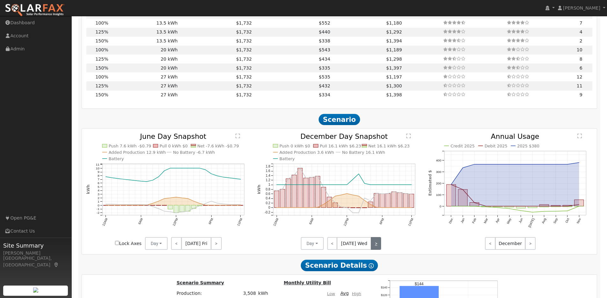
click at [375, 244] on link ">" at bounding box center [376, 243] width 10 height 13
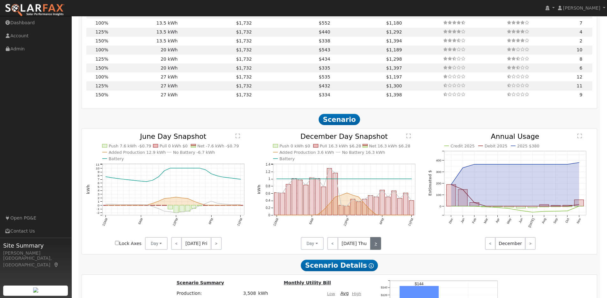
click at [375, 244] on link ">" at bounding box center [375, 243] width 11 height 13
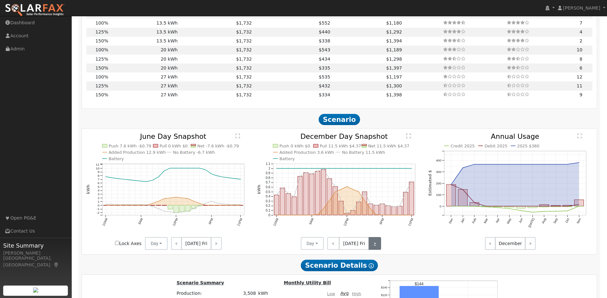
click at [375, 244] on link ">" at bounding box center [375, 243] width 12 height 13
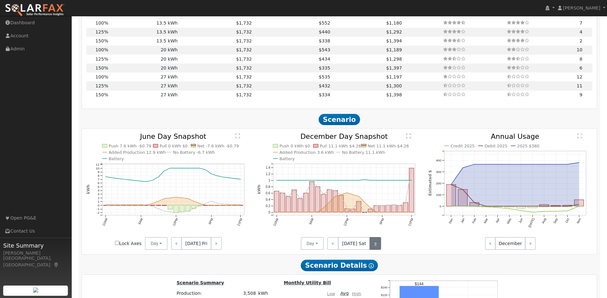
click at [375, 244] on link ">" at bounding box center [375, 243] width 11 height 13
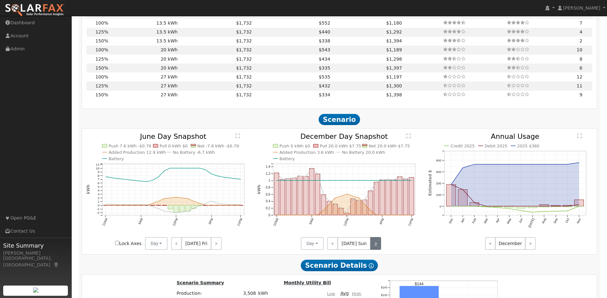
click at [375, 244] on link ">" at bounding box center [375, 243] width 11 height 13
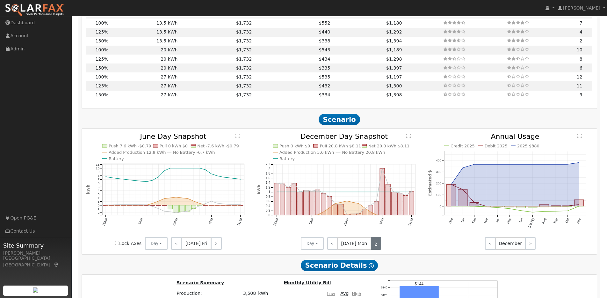
click at [375, 244] on link ">" at bounding box center [376, 243] width 10 height 13
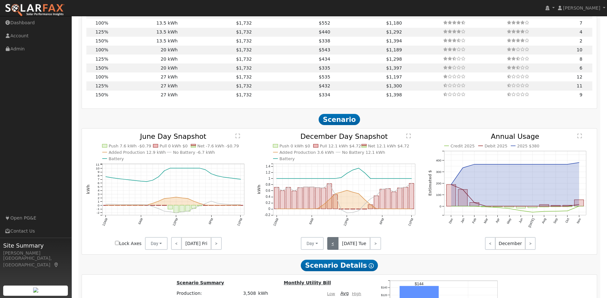
click at [330, 245] on link "<" at bounding box center [332, 243] width 11 height 13
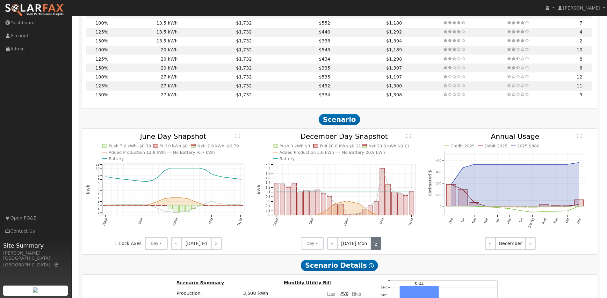
click at [378, 249] on link ">" at bounding box center [376, 243] width 10 height 13
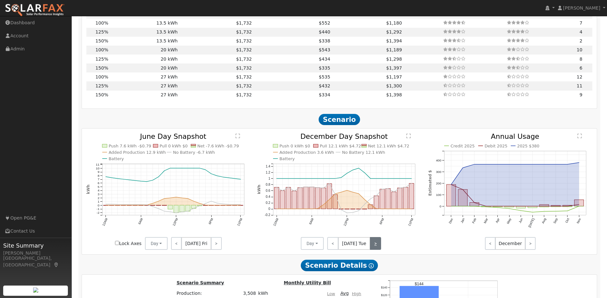
click at [378, 249] on link ">" at bounding box center [375, 243] width 11 height 13
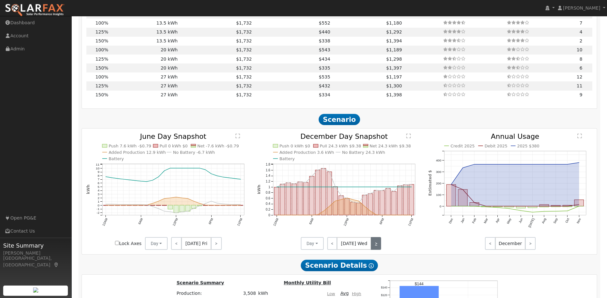
click at [375, 245] on link ">" at bounding box center [376, 243] width 10 height 13
click at [375, 245] on link ">" at bounding box center [375, 243] width 11 height 13
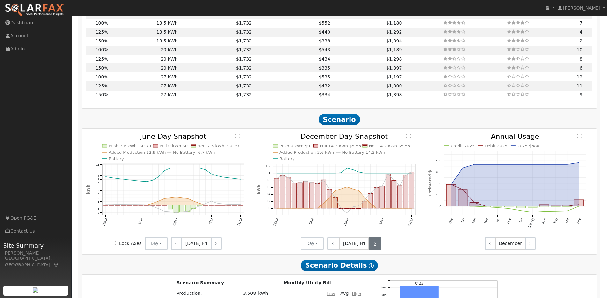
click at [375, 245] on link ">" at bounding box center [375, 243] width 12 height 13
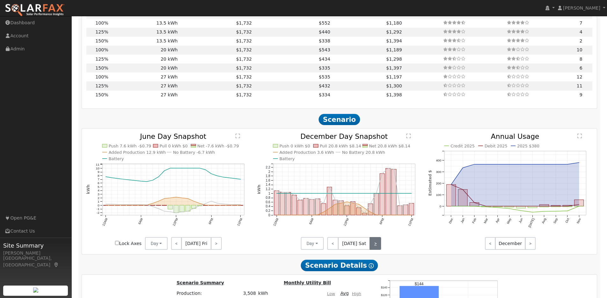
click at [375, 245] on link ">" at bounding box center [375, 243] width 11 height 13
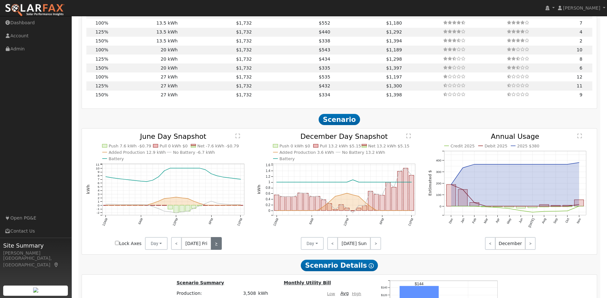
click at [216, 247] on link ">" at bounding box center [216, 243] width 11 height 13
click at [216, 247] on link ">" at bounding box center [217, 243] width 10 height 13
click at [216, 247] on link ">" at bounding box center [217, 243] width 9 height 13
click at [216, 247] on link ">" at bounding box center [217, 243] width 10 height 13
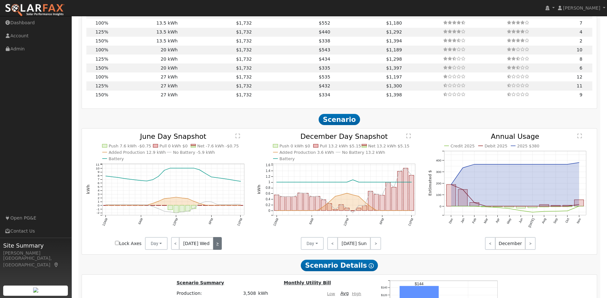
click at [216, 247] on link ">" at bounding box center [217, 243] width 9 height 13
click at [216, 247] on link ">" at bounding box center [216, 243] width 11 height 13
click at [216, 247] on link ">" at bounding box center [217, 243] width 10 height 13
click at [216, 247] on link ">" at bounding box center [217, 243] width 9 height 13
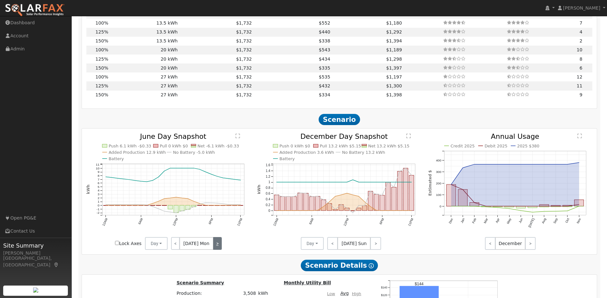
click at [216, 247] on link ">" at bounding box center [217, 243] width 9 height 13
click at [216, 247] on link ">" at bounding box center [217, 243] width 10 height 13
click at [216, 247] on link ">" at bounding box center [217, 243] width 9 height 13
click at [216, 247] on link ">" at bounding box center [216, 243] width 11 height 13
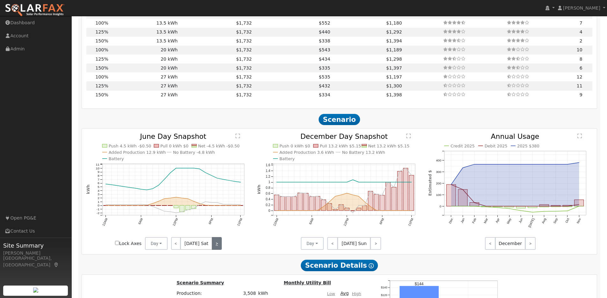
click at [216, 247] on link ">" at bounding box center [217, 243] width 10 height 13
click at [216, 247] on link ">" at bounding box center [217, 243] width 9 height 13
click at [216, 247] on div "< [DATE] Mon >" at bounding box center [196, 243] width 57 height 13
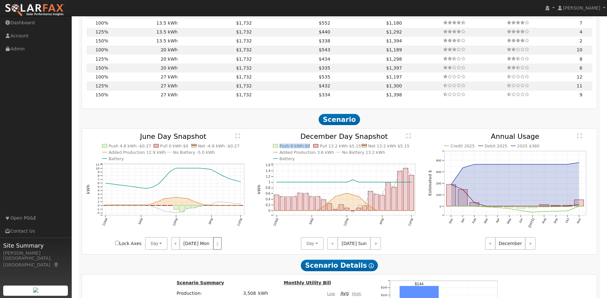
click at [216, 247] on div "< [DATE] Mon >" at bounding box center [196, 243] width 57 height 13
click at [218, 246] on div "< [DATE] Mon >" at bounding box center [196, 243] width 57 height 13
click at [177, 247] on link "<" at bounding box center [175, 243] width 9 height 13
click at [177, 247] on link "<" at bounding box center [176, 243] width 10 height 13
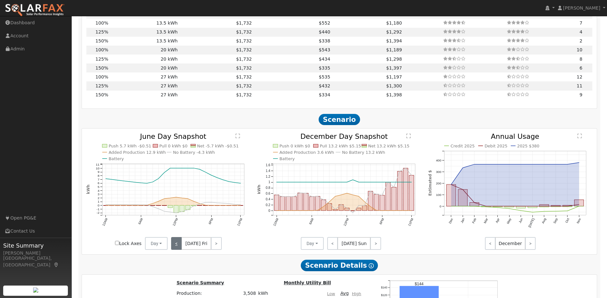
click at [177, 247] on link "<" at bounding box center [176, 243] width 11 height 13
click at [177, 247] on link "<" at bounding box center [175, 243] width 9 height 13
click at [177, 247] on link "<" at bounding box center [176, 243] width 10 height 13
click at [177, 247] on link "<" at bounding box center [175, 243] width 9 height 13
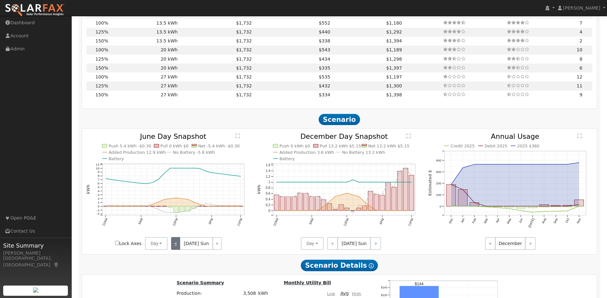
click at [177, 247] on link "<" at bounding box center [175, 243] width 9 height 13
click at [177, 247] on link "<" at bounding box center [176, 243] width 10 height 13
click at [177, 247] on link "<" at bounding box center [176, 243] width 11 height 13
click at [177, 247] on link "<" at bounding box center [175, 243] width 9 height 13
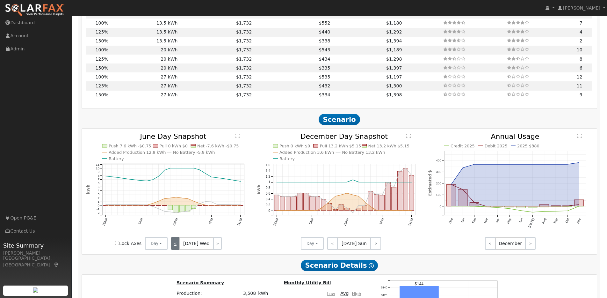
click at [177, 247] on link "<" at bounding box center [175, 243] width 9 height 13
click at [177, 247] on link "<" at bounding box center [176, 243] width 10 height 13
click at [177, 247] on link "<" at bounding box center [176, 243] width 11 height 13
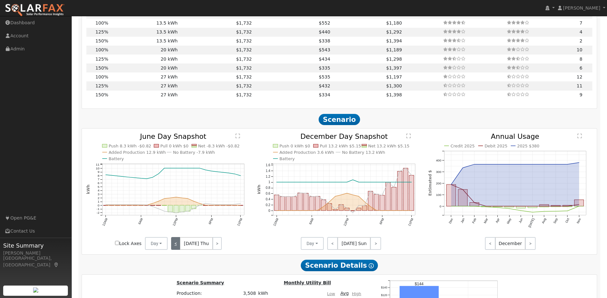
click at [177, 247] on link "<" at bounding box center [175, 243] width 9 height 13
click at [177, 247] on link "<" at bounding box center [176, 243] width 10 height 13
click at [177, 247] on link "<" at bounding box center [175, 243] width 9 height 13
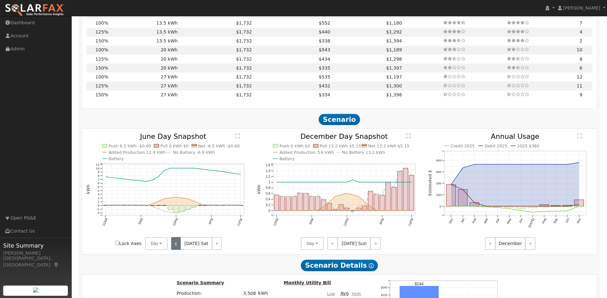
click at [177, 247] on link "<" at bounding box center [176, 243] width 10 height 13
click at [177, 247] on link "<" at bounding box center [176, 243] width 11 height 13
click at [177, 247] on link "<" at bounding box center [175, 243] width 9 height 13
click at [177, 247] on link "<" at bounding box center [176, 243] width 10 height 13
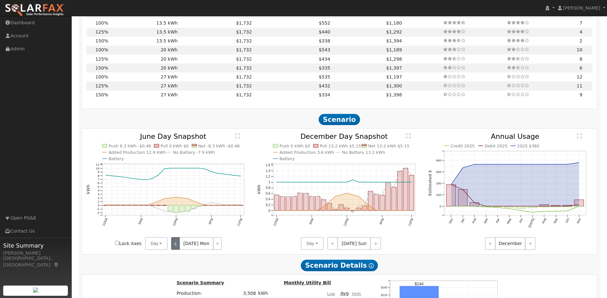
click at [177, 247] on link "<" at bounding box center [175, 243] width 9 height 13
click at [177, 247] on div "< [DATE] Mon >" at bounding box center [196, 243] width 57 height 13
click at [177, 247] on div "< [DATE] Sun >" at bounding box center [196, 243] width 57 height 13
click at [215, 244] on link ">" at bounding box center [217, 243] width 9 height 13
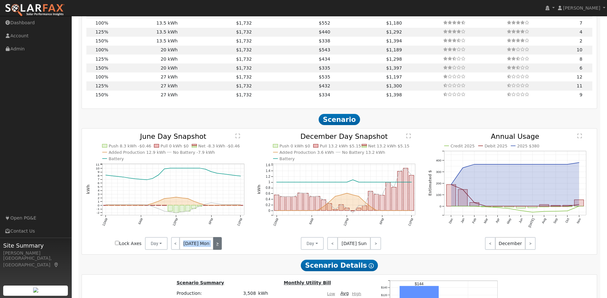
click at [214, 244] on link ">" at bounding box center [217, 243] width 9 height 13
click at [214, 244] on link ">" at bounding box center [217, 243] width 10 height 13
click at [214, 244] on link ">" at bounding box center [217, 243] width 9 height 13
click at [214, 244] on link ">" at bounding box center [216, 243] width 11 height 13
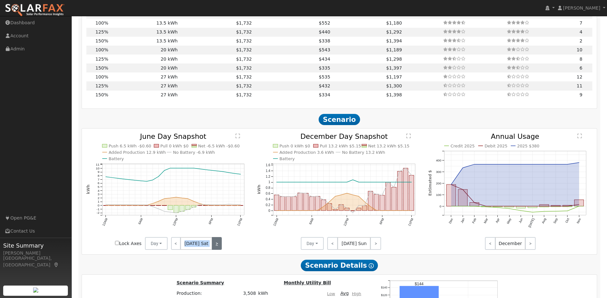
click at [214, 244] on link ">" at bounding box center [217, 243] width 10 height 13
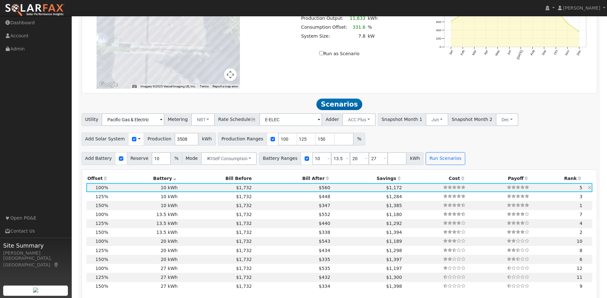
scroll to position [454, 0]
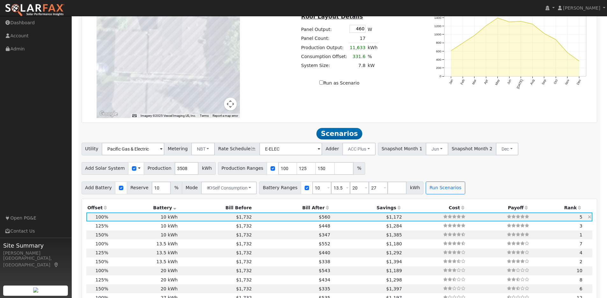
click at [181, 221] on td "$1,732" at bounding box center [216, 216] width 74 height 9
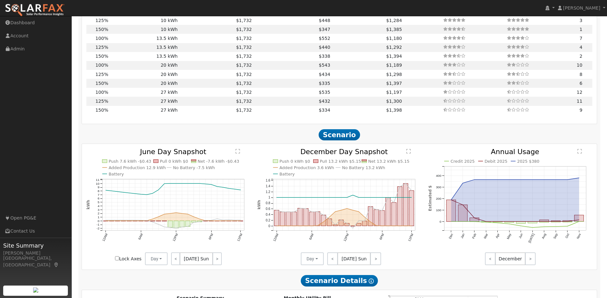
scroll to position [664, 0]
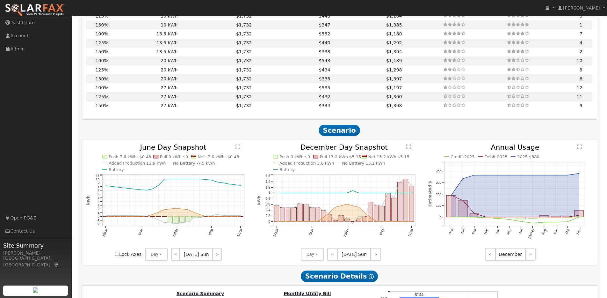
click at [237, 149] on text "" at bounding box center [238, 146] width 4 height 5
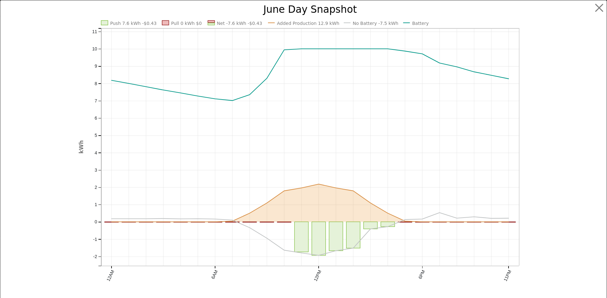
scroll to position [665, 0]
click at [598, 7] on button "button" at bounding box center [604, 8] width 12 height 12
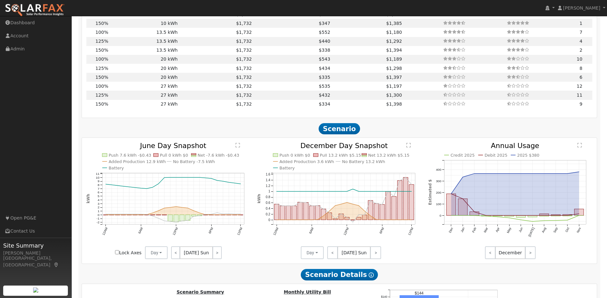
click at [410, 148] on text "" at bounding box center [409, 145] width 4 height 5
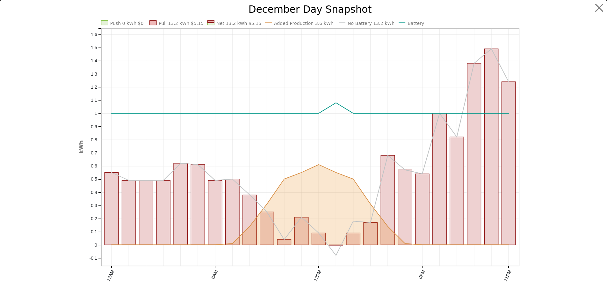
scroll to position [667, 0]
click at [599, 10] on button "button" at bounding box center [604, 8] width 12 height 12
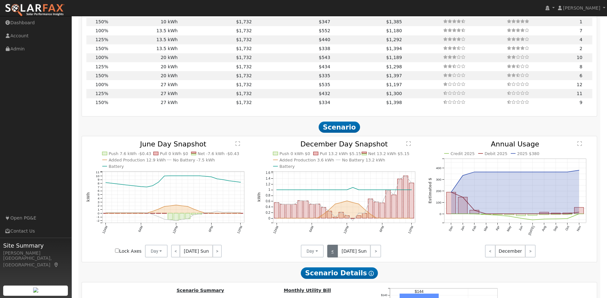
click at [336, 254] on link "<" at bounding box center [332, 251] width 11 height 13
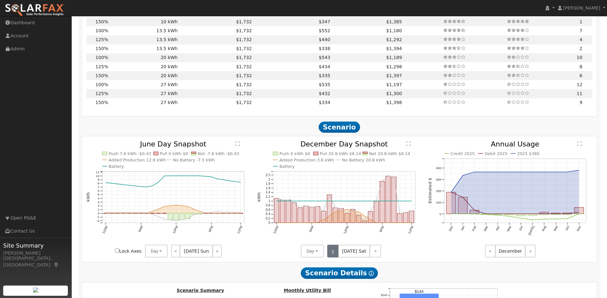
click at [336, 254] on link "<" at bounding box center [332, 251] width 11 height 13
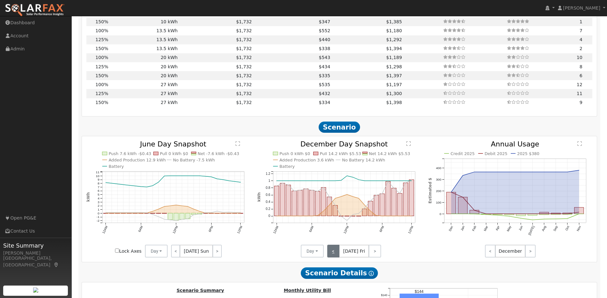
click at [336, 254] on link "<" at bounding box center [333, 251] width 12 height 13
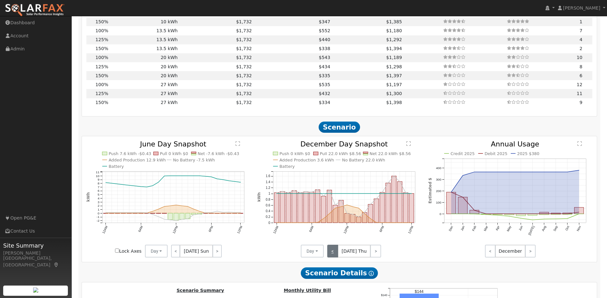
click at [336, 254] on link "<" at bounding box center [332, 251] width 11 height 13
click at [336, 254] on link "<" at bounding box center [332, 251] width 10 height 13
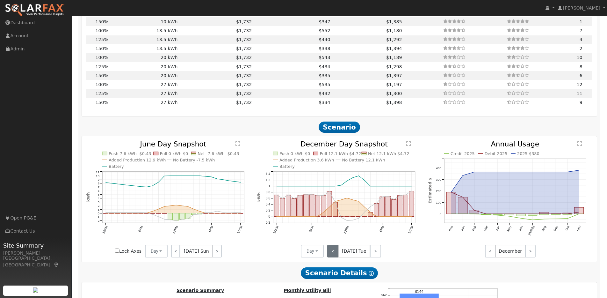
click at [336, 254] on link "<" at bounding box center [332, 251] width 11 height 13
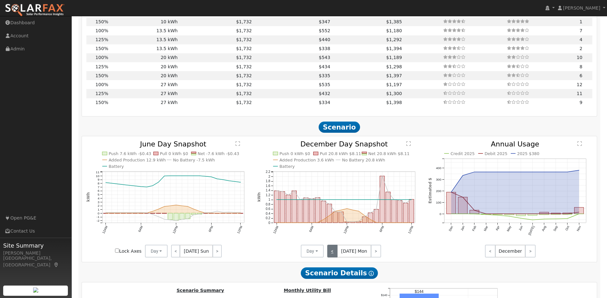
click at [336, 254] on link "<" at bounding box center [332, 251] width 10 height 13
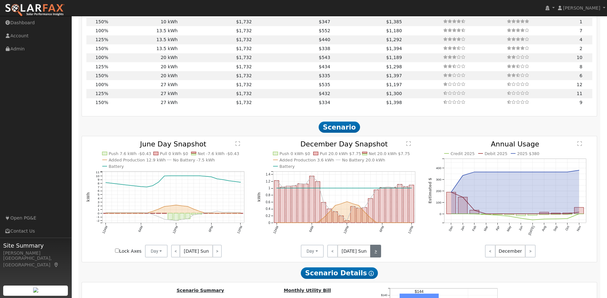
click at [376, 255] on link ">" at bounding box center [375, 251] width 11 height 13
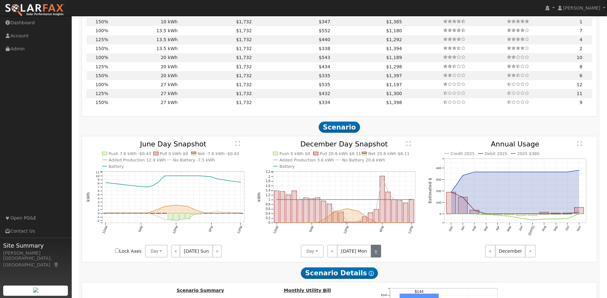
click at [376, 255] on link ">" at bounding box center [376, 251] width 10 height 13
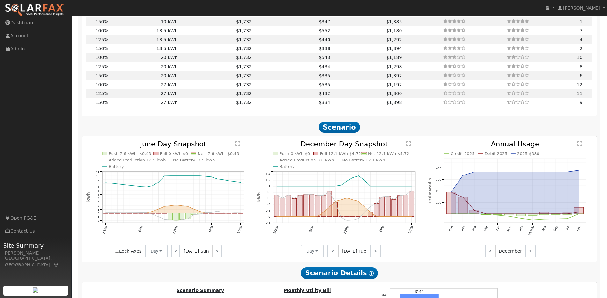
click at [412, 145] on icon "Push 0 kWh $0 Pull 12.1 kWh $4.72 Net 12.1 kWh $4.72 Added Production 3.6 kWh N…" at bounding box center [339, 199] width 165 height 116
click at [410, 146] on text "" at bounding box center [409, 143] width 4 height 5
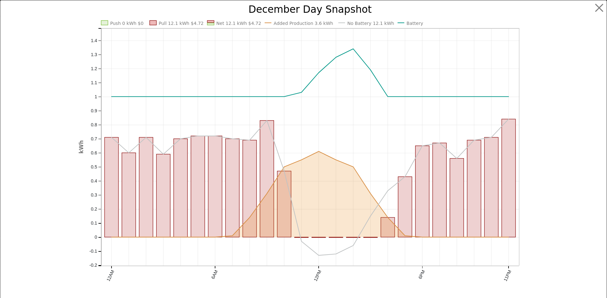
scroll to position [669, 0]
click at [598, 8] on button "button" at bounding box center [604, 8] width 12 height 12
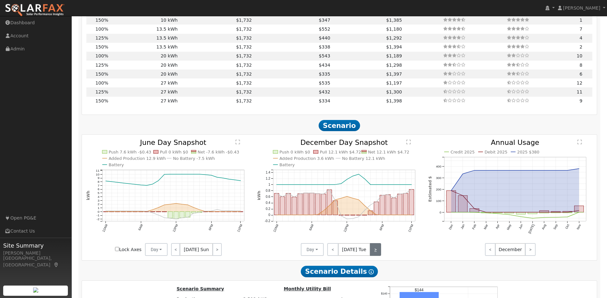
click at [377, 252] on link ">" at bounding box center [375, 249] width 11 height 13
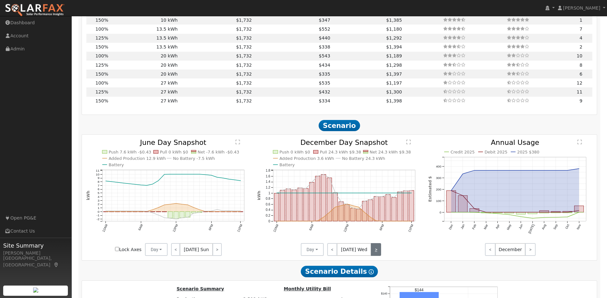
click at [377, 252] on link ">" at bounding box center [376, 249] width 10 height 13
click at [377, 252] on link ">" at bounding box center [375, 249] width 11 height 13
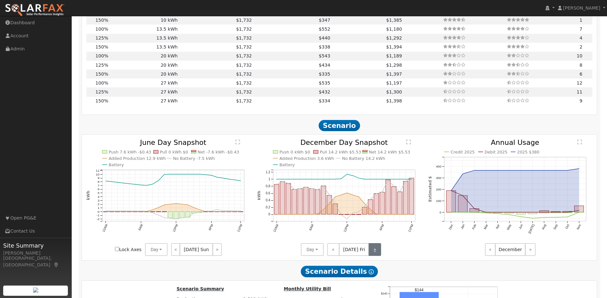
click at [377, 252] on link ">" at bounding box center [375, 249] width 12 height 13
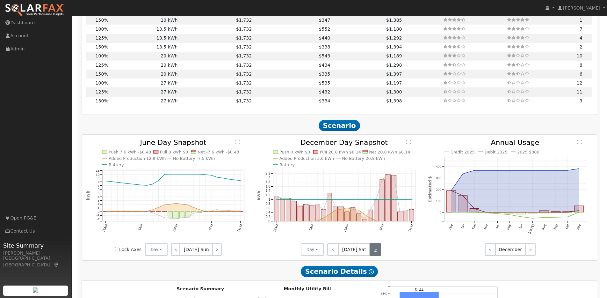
click at [377, 252] on link ">" at bounding box center [375, 249] width 11 height 13
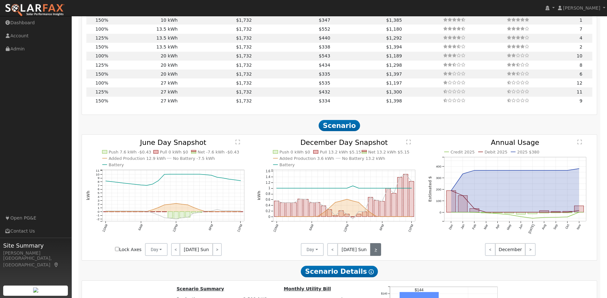
click at [377, 252] on link ">" at bounding box center [375, 249] width 11 height 13
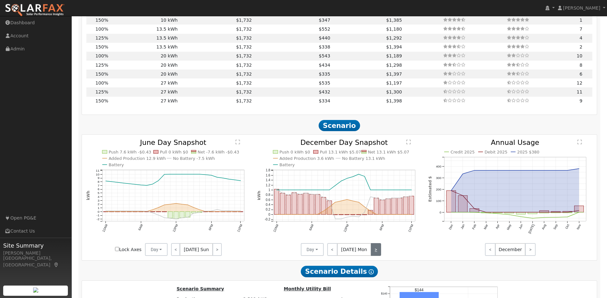
click at [377, 252] on link ">" at bounding box center [376, 249] width 10 height 13
click at [377, 252] on link ">" at bounding box center [375, 249] width 11 height 13
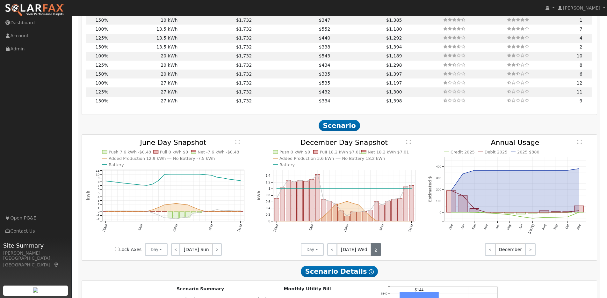
click at [377, 252] on link ">" at bounding box center [376, 249] width 10 height 13
click at [377, 252] on link ">" at bounding box center [375, 249] width 11 height 13
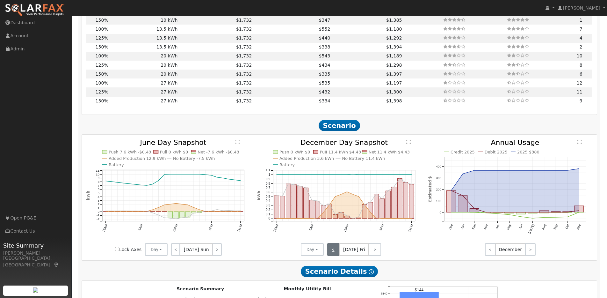
click at [338, 252] on link "<" at bounding box center [333, 249] width 12 height 13
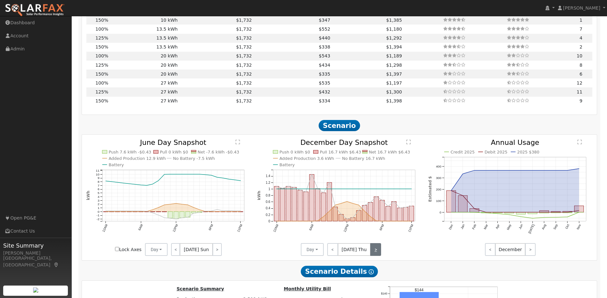
click at [376, 253] on link ">" at bounding box center [375, 249] width 11 height 13
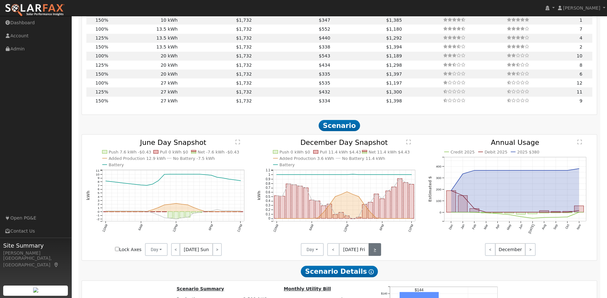
click at [374, 252] on link ">" at bounding box center [375, 249] width 12 height 13
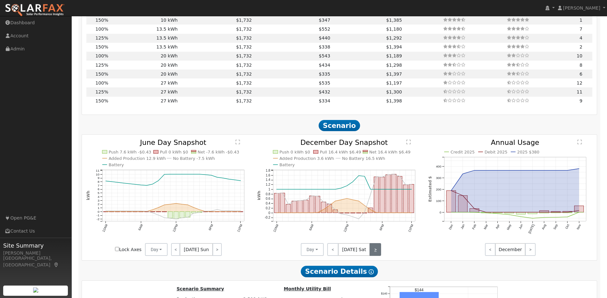
click at [374, 252] on link ">" at bounding box center [375, 249] width 11 height 13
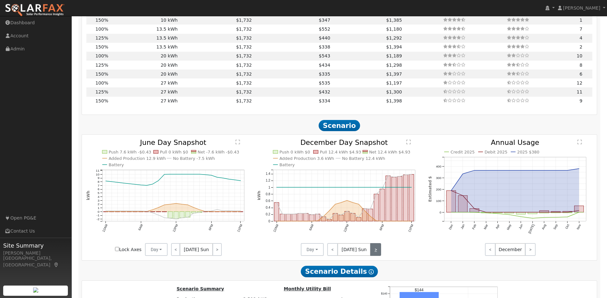
click at [374, 252] on link ">" at bounding box center [375, 249] width 11 height 13
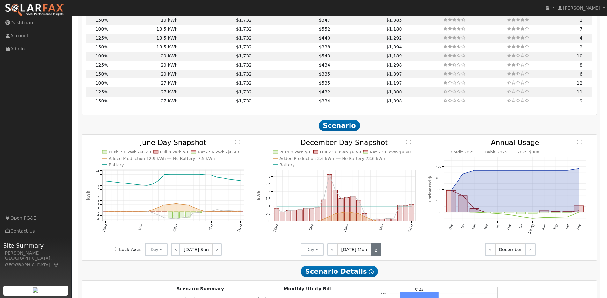
click at [374, 252] on link ">" at bounding box center [376, 249] width 10 height 13
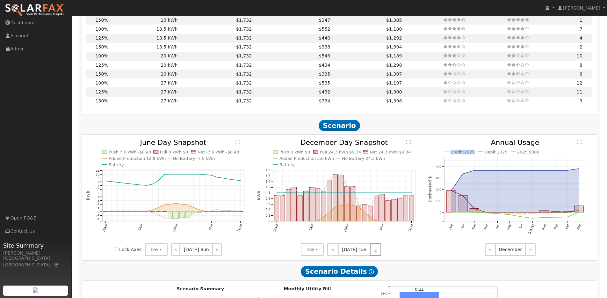
click at [374, 252] on div "< [DATE] Tue >" at bounding box center [352, 249] width 57 height 13
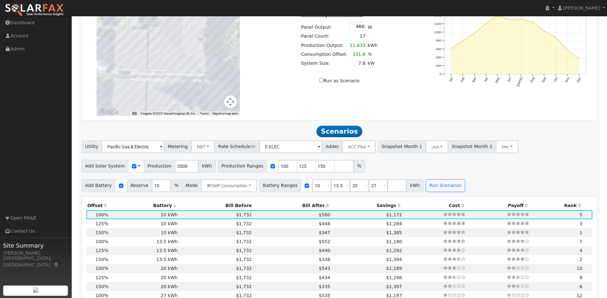
scroll to position [451, 0]
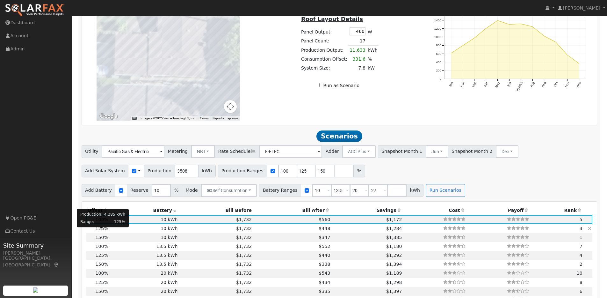
click at [101, 231] on span "125%" at bounding box center [102, 228] width 13 height 5
type input "2.9"
type input "$9,062"
type input "$5,749"
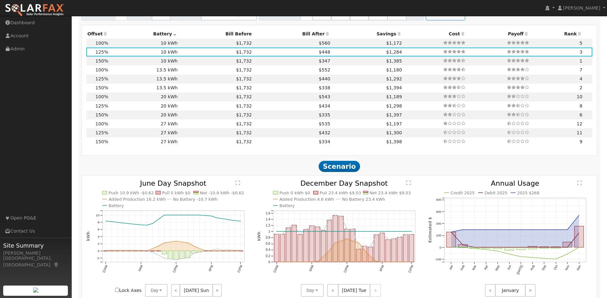
scroll to position [675, 0]
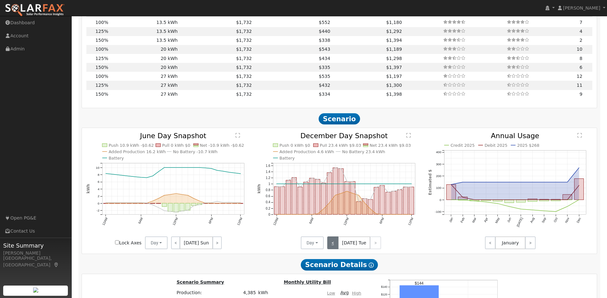
click at [335, 246] on link "<" at bounding box center [332, 242] width 11 height 13
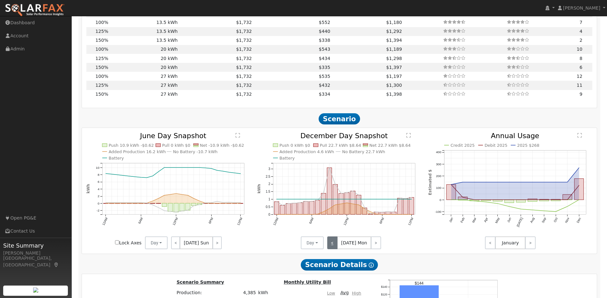
click at [335, 246] on link "<" at bounding box center [332, 242] width 10 height 13
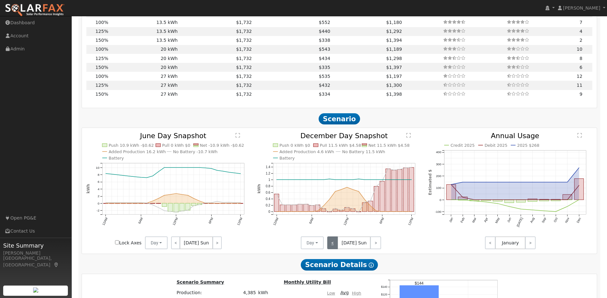
click at [335, 246] on link "<" at bounding box center [332, 242] width 11 height 13
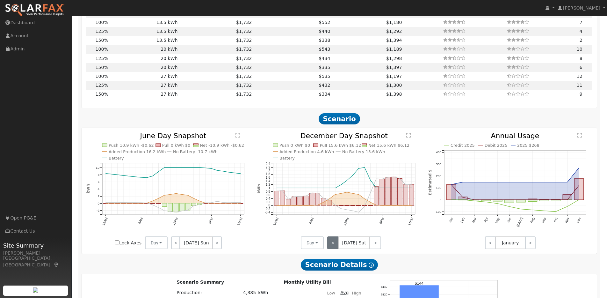
click at [335, 246] on link "<" at bounding box center [332, 242] width 11 height 13
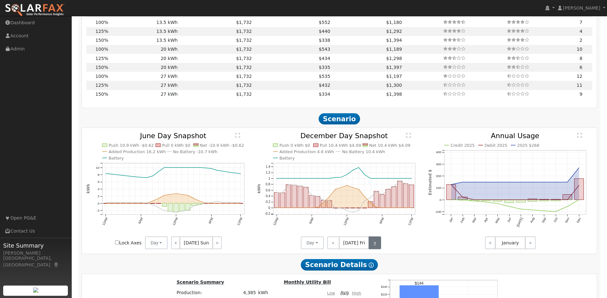
click at [375, 246] on link ">" at bounding box center [375, 242] width 12 height 13
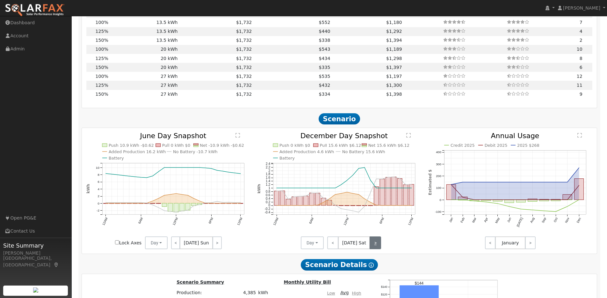
click at [375, 245] on link ">" at bounding box center [375, 242] width 11 height 13
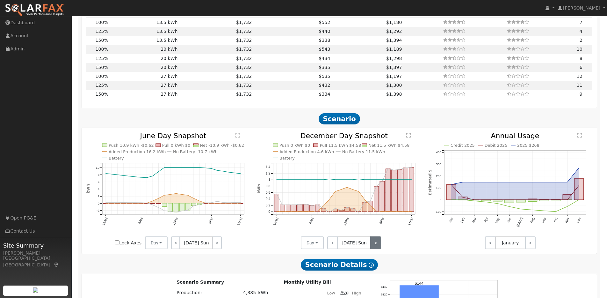
click at [375, 245] on link ">" at bounding box center [375, 242] width 11 height 13
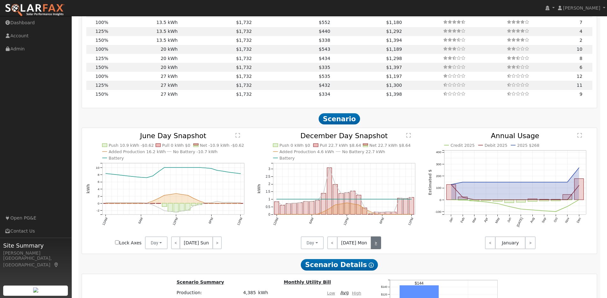
click at [375, 245] on link ">" at bounding box center [376, 242] width 10 height 13
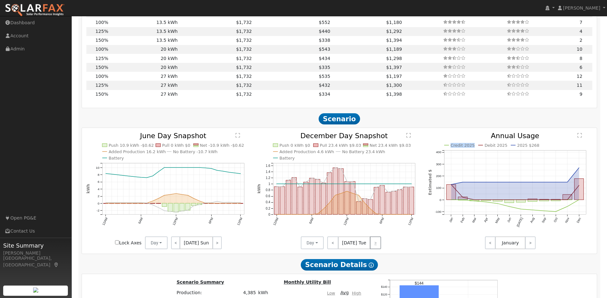
click at [375, 245] on div "< [DATE] Tue >" at bounding box center [352, 242] width 57 height 13
click at [217, 244] on link ">" at bounding box center [217, 242] width 9 height 13
click at [217, 244] on link ">" at bounding box center [217, 242] width 10 height 13
click at [217, 244] on link ">" at bounding box center [217, 242] width 9 height 13
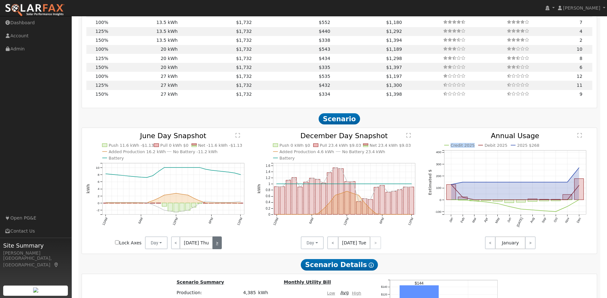
click at [217, 244] on link ">" at bounding box center [217, 242] width 9 height 13
click at [217, 244] on link ">" at bounding box center [216, 242] width 11 height 13
click at [217, 244] on link ">" at bounding box center [217, 242] width 10 height 13
click at [217, 244] on link ">" at bounding box center [217, 242] width 9 height 13
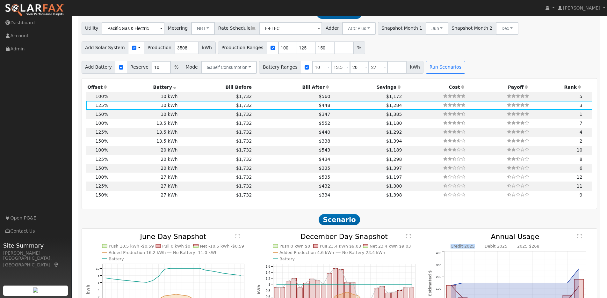
scroll to position [525, 0]
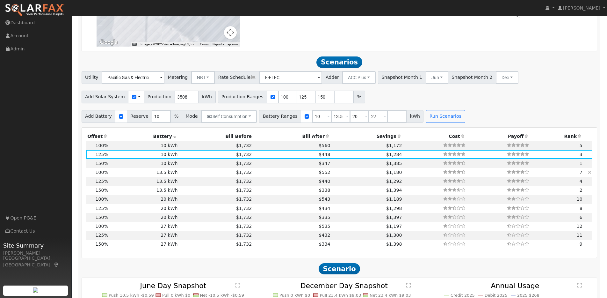
click at [170, 176] on td "13.5 kWh" at bounding box center [144, 172] width 70 height 9
type input "2.3"
type input "$7,250"
type input "$13,635"
type input "$6,266"
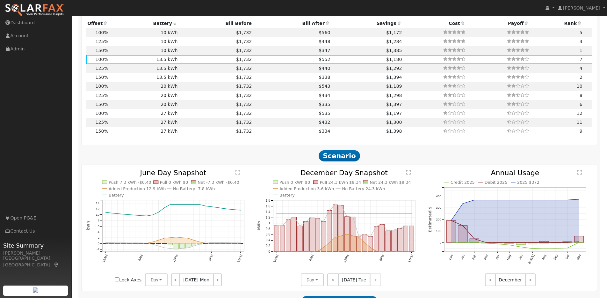
scroll to position [661, 0]
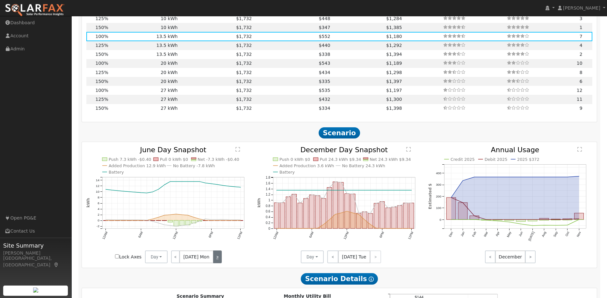
click at [216, 259] on link ">" at bounding box center [217, 256] width 9 height 13
click at [216, 259] on link ">" at bounding box center [217, 256] width 10 height 13
click at [216, 259] on link ">" at bounding box center [217, 256] width 9 height 13
click at [216, 259] on link ">" at bounding box center [216, 256] width 11 height 13
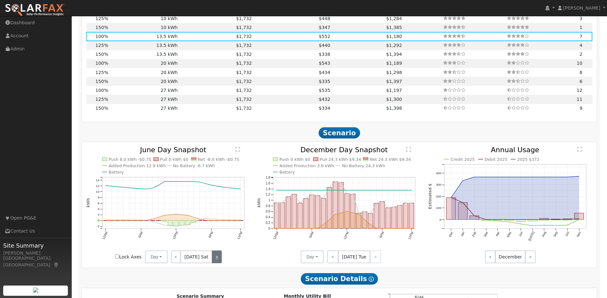
click at [216, 259] on link ">" at bounding box center [217, 256] width 10 height 13
click at [216, 259] on link ">" at bounding box center [217, 256] width 9 height 13
click at [374, 260] on div "< [DATE] Tue >" at bounding box center [352, 256] width 57 height 13
click at [375, 260] on div "< [DATE] Tue >" at bounding box center [352, 256] width 57 height 13
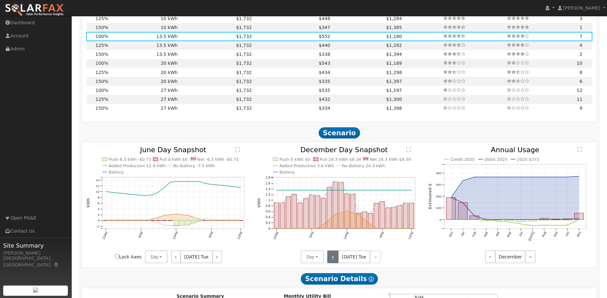
click at [330, 260] on link "<" at bounding box center [332, 256] width 11 height 13
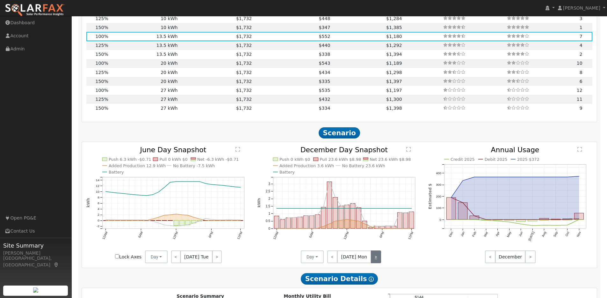
click at [375, 260] on link ">" at bounding box center [376, 256] width 10 height 13
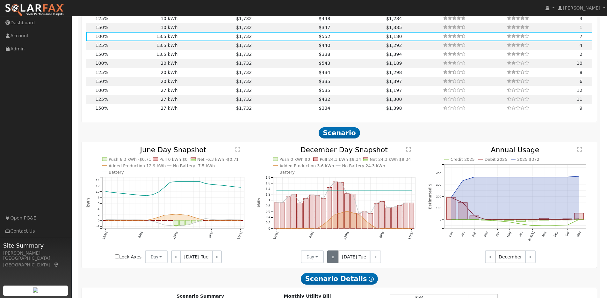
click at [335, 260] on link "<" at bounding box center [332, 256] width 11 height 13
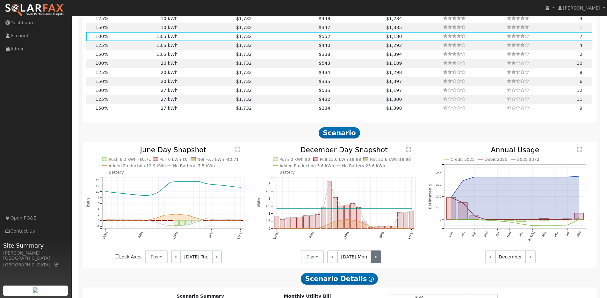
click at [377, 260] on link ">" at bounding box center [376, 256] width 10 height 13
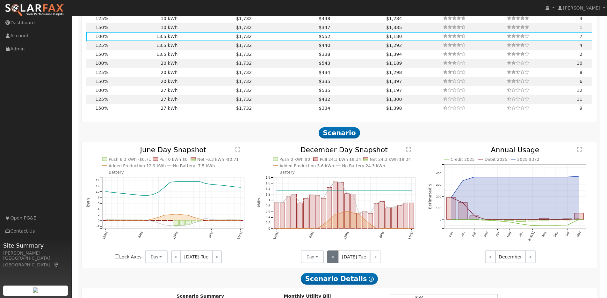
click at [332, 260] on link "<" at bounding box center [332, 256] width 11 height 13
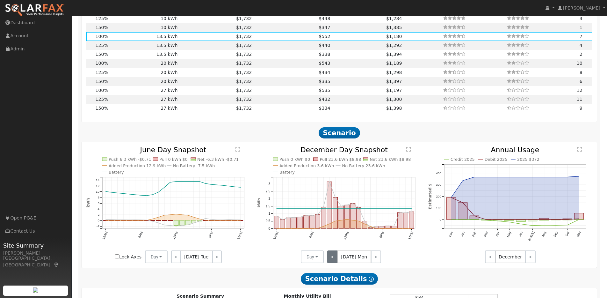
click at [332, 260] on link "<" at bounding box center [332, 256] width 10 height 13
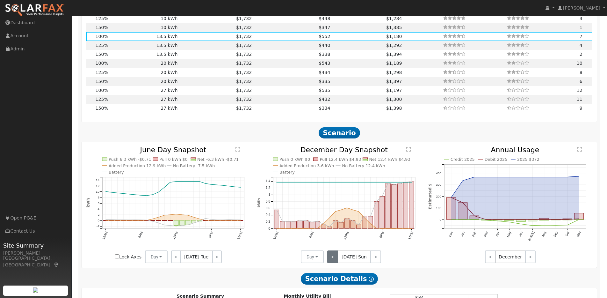
click at [332, 260] on link "<" at bounding box center [332, 256] width 11 height 13
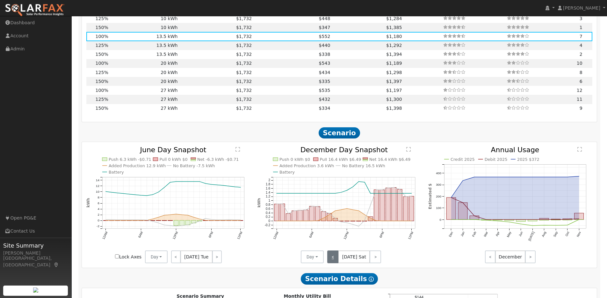
click at [335, 262] on link "<" at bounding box center [332, 256] width 11 height 13
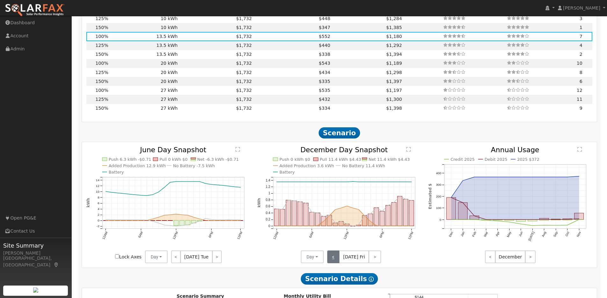
click at [335, 262] on link "<" at bounding box center [333, 256] width 12 height 13
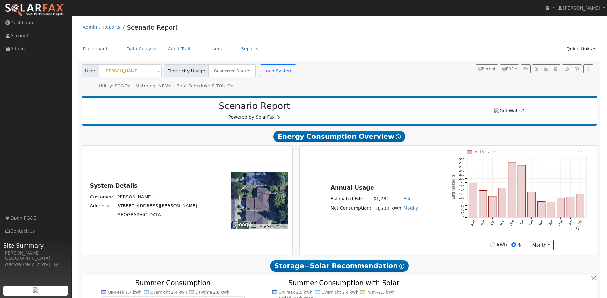
scroll to position [661, 0]
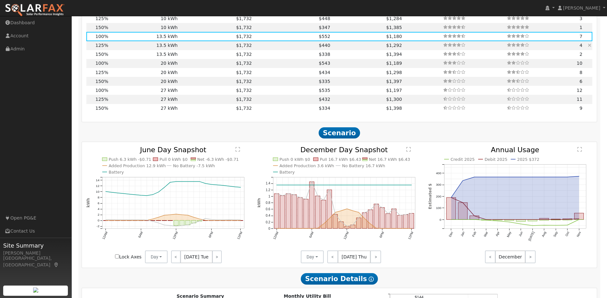
click at [134, 48] on td "13.5 kWh" at bounding box center [144, 45] width 70 height 9
type input "$9,062"
type input "$6,809"
type input "2.9"
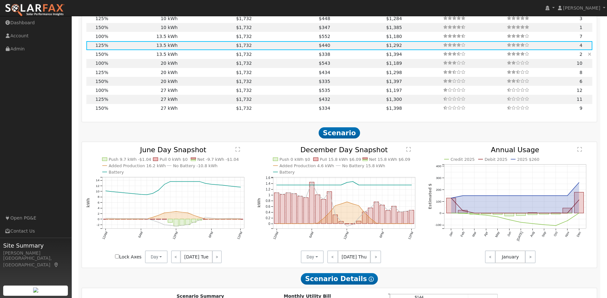
click at [139, 58] on td "13.5 kWh" at bounding box center [144, 54] width 70 height 9
type input "$10,875"
type input "$7,353"
type input "3.5"
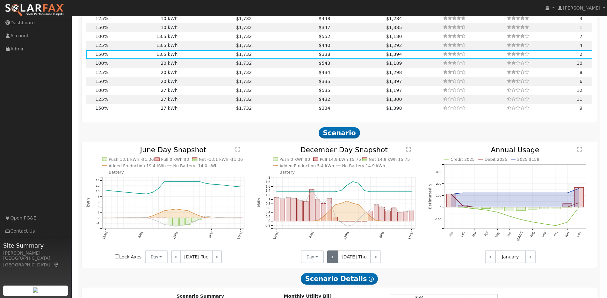
click at [332, 258] on link "<" at bounding box center [332, 256] width 11 height 13
click at [332, 258] on link "<" at bounding box center [332, 256] width 10 height 13
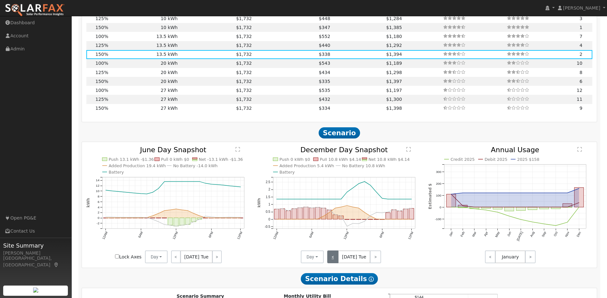
click at [332, 258] on link "<" at bounding box center [332, 256] width 11 height 13
click at [332, 258] on link "<" at bounding box center [332, 256] width 10 height 13
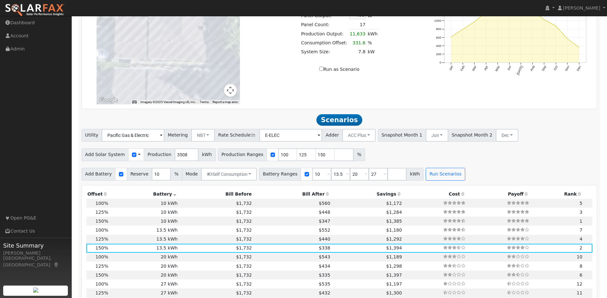
scroll to position [603, 0]
